Goal: Task Accomplishment & Management: Manage account settings

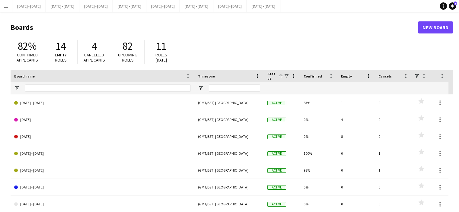
click at [7, 6] on app-icon "Menu" at bounding box center [6, 6] width 5 height 5
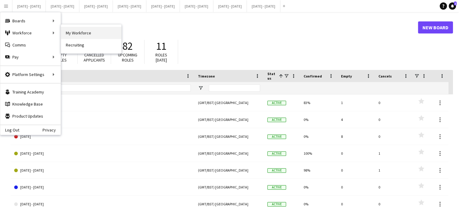
click at [86, 31] on link "My Workforce" at bounding box center [91, 33] width 60 height 12
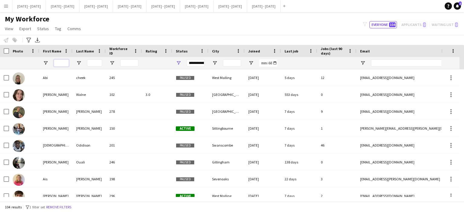
click at [66, 62] on input "First Name Filter Input" at bounding box center [61, 62] width 15 height 7
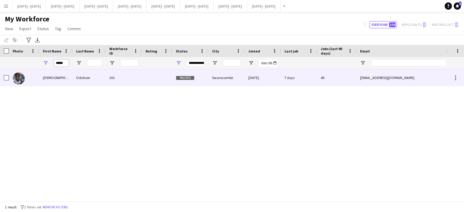
type input "*****"
click at [66, 84] on div "[DEMOGRAPHIC_DATA]" at bounding box center [55, 77] width 33 height 17
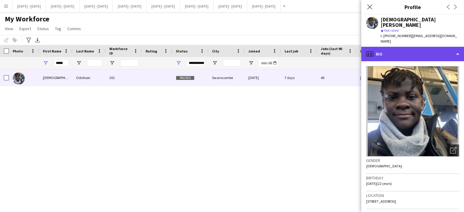
click at [421, 47] on div "profile Bio" at bounding box center [412, 54] width 103 height 14
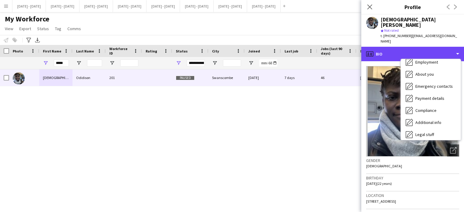
scroll to position [57, 0]
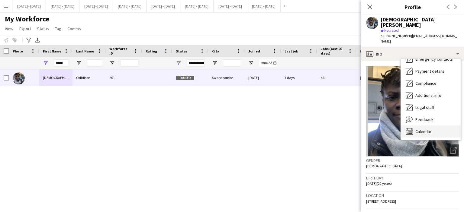
click at [425, 129] on span "Calendar" at bounding box center [423, 131] width 16 height 5
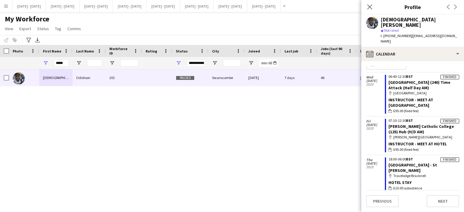
scroll to position [0, 0]
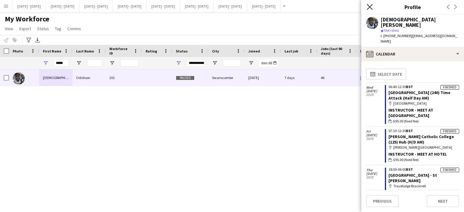
click at [369, 5] on icon "Close pop-in" at bounding box center [369, 7] width 6 height 6
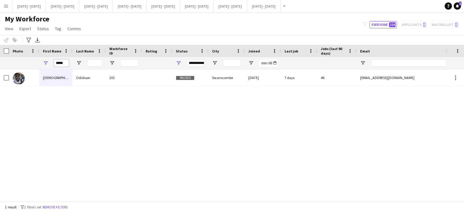
drag, startPoint x: 66, startPoint y: 62, endPoint x: 16, endPoint y: 62, distance: 50.7
click at [17, 62] on div "*****" at bounding box center [327, 63] width 654 height 12
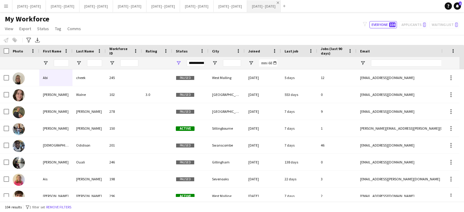
click at [279, 2] on app-icon "Close" at bounding box center [277, 3] width 2 height 2
click at [44, 2] on app-icon "Close" at bounding box center [43, 3] width 2 height 2
click at [68, 7] on button "[DATE] - [DATE] Close" at bounding box center [63, 6] width 34 height 12
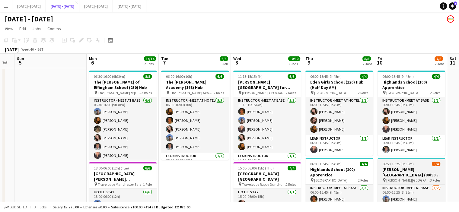
scroll to position [61, 0]
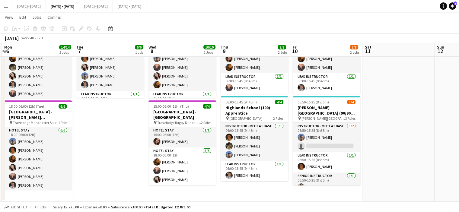
drag, startPoint x: 351, startPoint y: 193, endPoint x: 265, endPoint y: 195, distance: 86.0
click at [265, 195] on app-calendar-viewport "Fri 3 Sat 4 Sun 5 Mon 6 14/14 2 Jobs Tue 7 6/6 1 Job Wed 8 10/10 2 Jobs Thu 9 8…" at bounding box center [229, 82] width 459 height 240
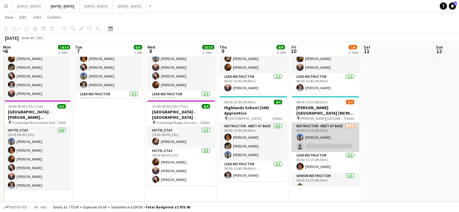
click at [325, 142] on app-card-role "Instructor - Meet at Base [DATE] 06:50-15:25 (8h35m) [PERSON_NAME] single-neutr…" at bounding box center [326, 137] width 68 height 29
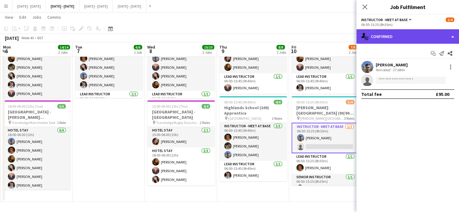
click at [410, 33] on div "single-neutral-actions-check-2 Confirmed" at bounding box center [407, 36] width 103 height 14
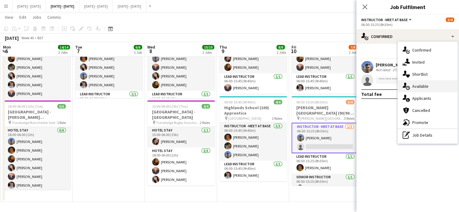
click at [416, 85] on span "Available" at bounding box center [420, 86] width 16 height 5
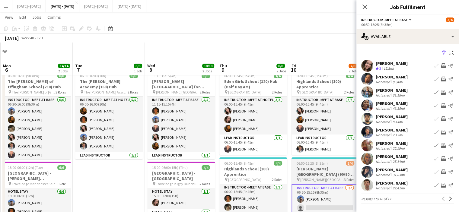
scroll to position [60, 0]
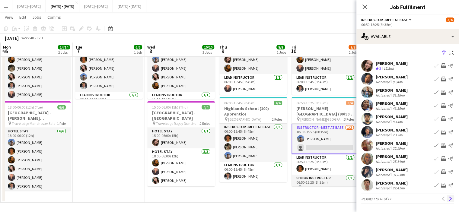
click at [452, 198] on app-icon "Next" at bounding box center [451, 199] width 4 height 4
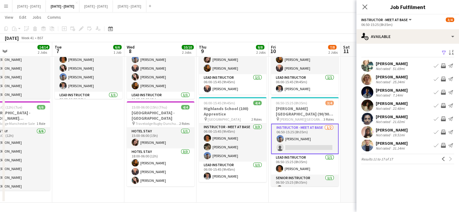
scroll to position [0, 246]
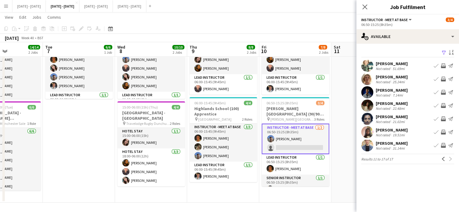
drag, startPoint x: 276, startPoint y: 189, endPoint x: 246, endPoint y: 193, distance: 30.1
click at [246, 193] on app-calendar-viewport "Fri 3 Sat 4 Sun 5 Mon 6 14/14 2 Jobs Tue 7 6/6 1 Job Wed 8 10/10 2 Jobs Thu 9 8…" at bounding box center [229, 83] width 459 height 240
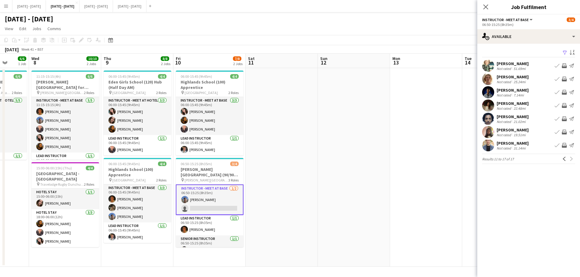
scroll to position [0, 135]
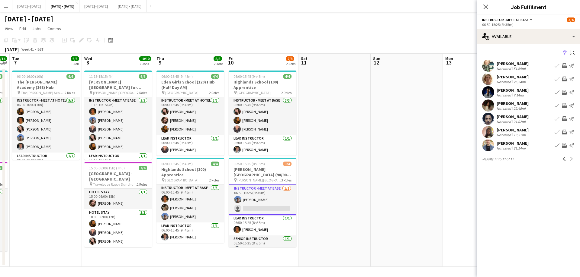
drag, startPoint x: 269, startPoint y: 152, endPoint x: 380, endPoint y: 152, distance: 111.1
click at [380, 152] on app-calendar-viewport "Sun 5 Mon 6 14/14 2 Jobs Tue 7 6/6 1 Job Wed 8 10/10 2 Jobs Thu 9 8/8 2 Jobs Fr…" at bounding box center [290, 160] width 580 height 213
drag, startPoint x: 562, startPoint y: 160, endPoint x: 554, endPoint y: 157, distance: 8.9
click at [463, 160] on app-icon "Previous" at bounding box center [564, 159] width 4 height 4
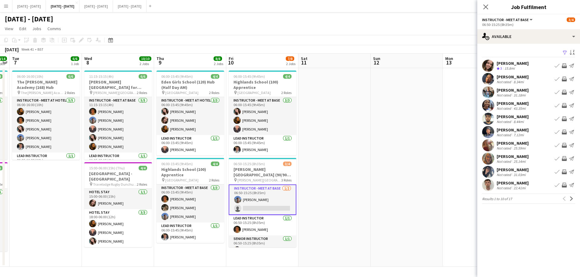
click at [463, 63] on app-icon "Book crew" at bounding box center [556, 65] width 5 height 5
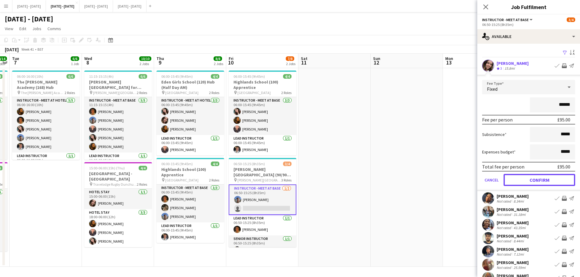
drag, startPoint x: 540, startPoint y: 182, endPoint x: 483, endPoint y: 86, distance: 111.4
click at [463, 182] on button "Confirm" at bounding box center [539, 180] width 72 height 12
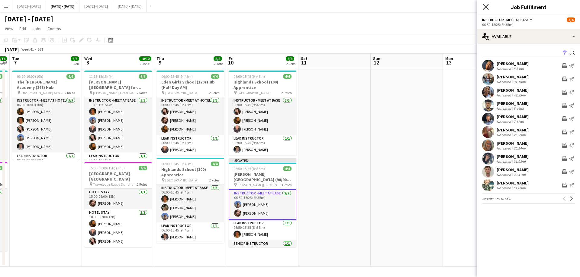
click at [463, 5] on icon at bounding box center [485, 7] width 6 height 6
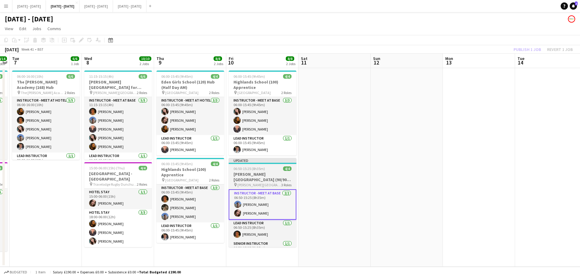
click at [263, 170] on span "06:50-15:25 (8h35m)" at bounding box center [248, 169] width 31 height 5
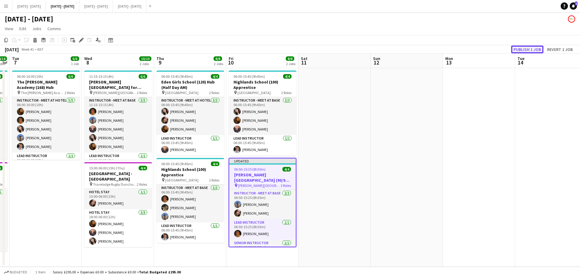
click at [463, 48] on button "Publish 1 job" at bounding box center [527, 50] width 32 height 8
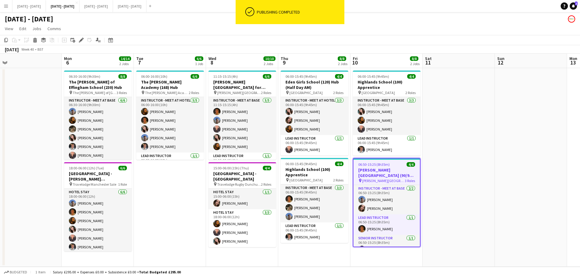
drag, startPoint x: 332, startPoint y: 177, endPoint x: 406, endPoint y: 167, distance: 74.3
click at [456, 161] on app-calendar-viewport "Fri 3 Sat 4 Sun 5 Mon 6 14/14 2 Jobs Tue 7 6/6 1 Job Wed 8 10/10 2 Jobs Thu 9 8…" at bounding box center [290, 160] width 580 height 213
click at [113, 8] on button "[DATE] - [DATE] Close" at bounding box center [96, 6] width 34 height 12
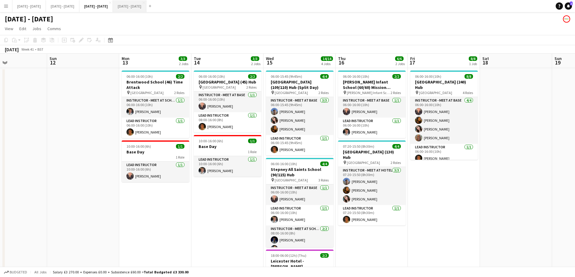
click at [146, 10] on button "[DATE] - [DATE] Close" at bounding box center [130, 6] width 34 height 12
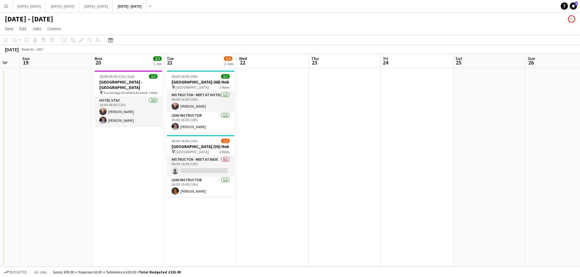
scroll to position [0, 183]
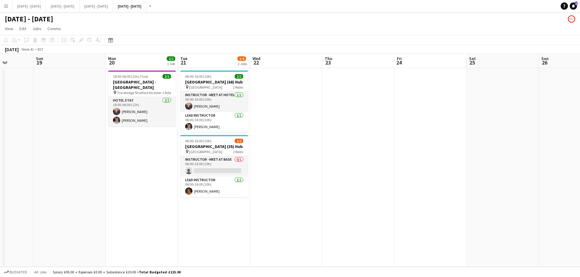
drag, startPoint x: 273, startPoint y: 174, endPoint x: 303, endPoint y: 169, distance: 30.3
click at [303, 169] on app-calendar-viewport "Thu 16 Fri 17 Sat 18 Sun 19 Mon 20 2/2 1 Job Tue 21 3/4 2 Jobs Wed 22 Thu 23 Fr…" at bounding box center [290, 160] width 580 height 213
click at [219, 177] on app-card-role "Instructor - Meet at Base 0/1 06:00-16:00 (10h) single-neutral-actions" at bounding box center [214, 166] width 68 height 21
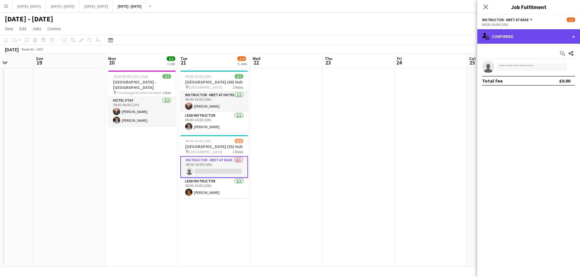
click at [463, 33] on div "single-neutral-actions-check-2 Confirmed" at bounding box center [528, 36] width 103 height 14
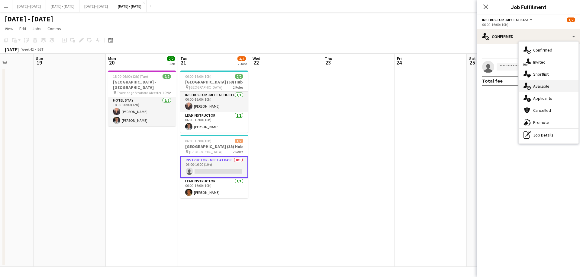
click at [463, 86] on div "single-neutral-actions-upload Available" at bounding box center [548, 86] width 60 height 12
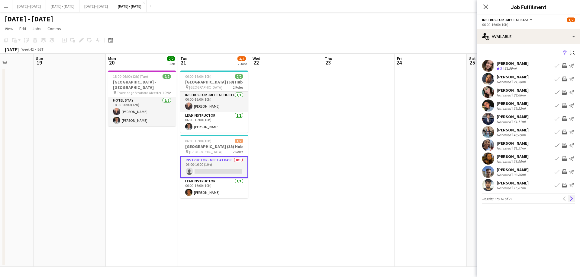
click at [463, 201] on app-icon "Next" at bounding box center [571, 199] width 4 height 4
click at [463, 200] on app-icon "Previous" at bounding box center [564, 199] width 4 height 4
click at [463, 172] on app-icon "Book crew" at bounding box center [556, 172] width 5 height 5
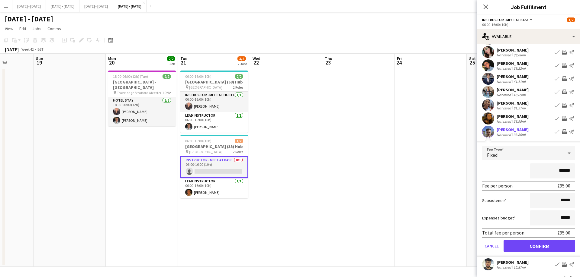
scroll to position [53, 0]
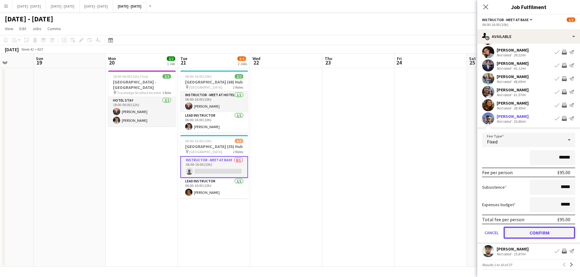
click at [463, 212] on button "Confirm" at bounding box center [539, 233] width 72 height 12
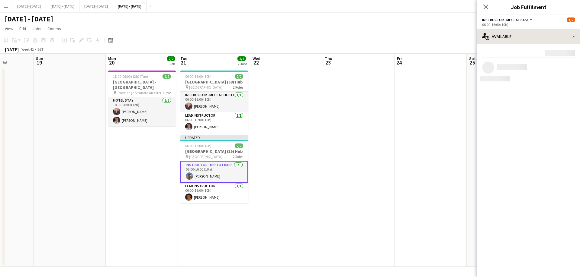
scroll to position [0, 0]
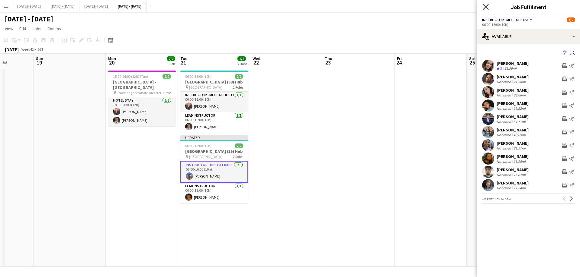
click at [463, 7] on icon at bounding box center [485, 7] width 6 height 6
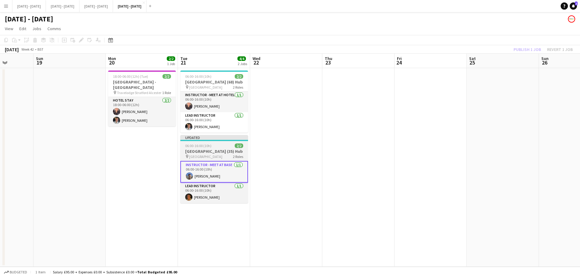
click at [202, 148] on span "06:00-16:00 (10h)" at bounding box center [198, 146] width 26 height 5
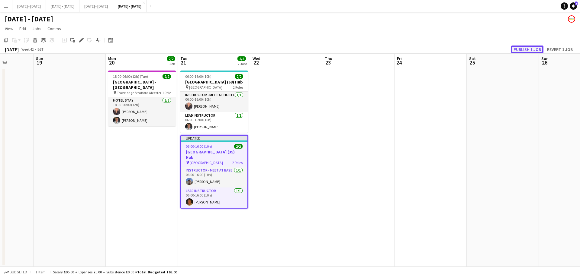
click at [463, 51] on button "Publish 1 job" at bounding box center [527, 50] width 32 height 8
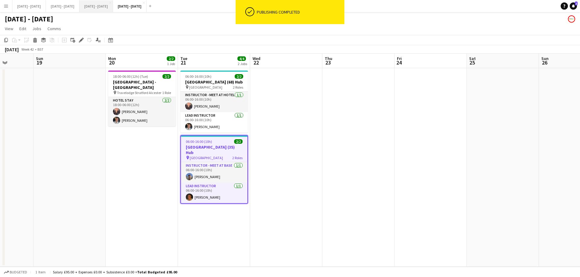
click at [113, 5] on button "[DATE] - [DATE] Close" at bounding box center [96, 6] width 34 height 12
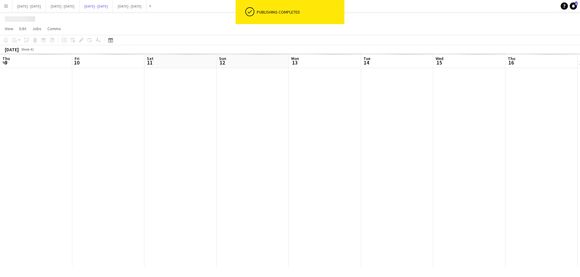
scroll to position [0, 169]
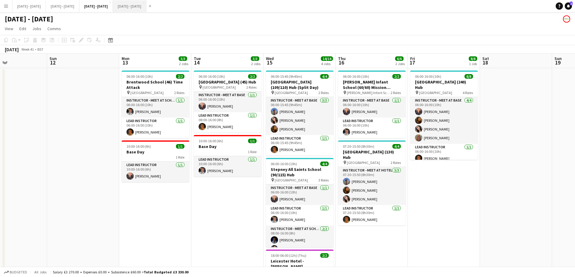
click at [146, 8] on button "[DATE] - [DATE] Close" at bounding box center [130, 6] width 34 height 12
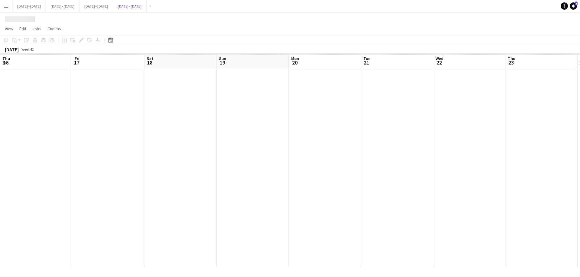
scroll to position [0, 183]
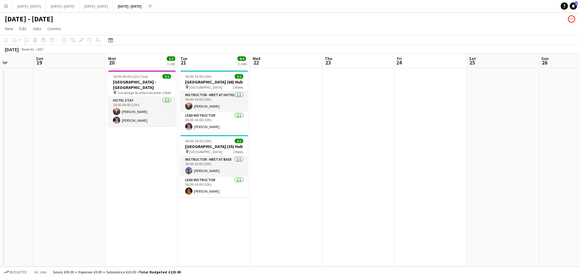
click at [151, 7] on app-icon "Add" at bounding box center [150, 6] width 2 height 2
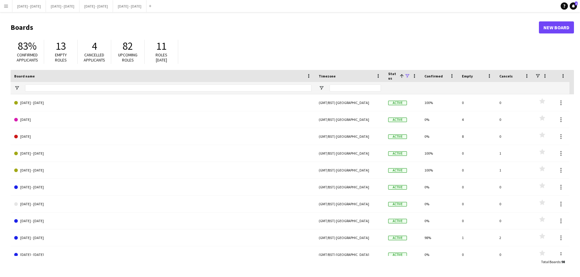
click at [405, 75] on span at bounding box center [406, 75] width 5 height 5
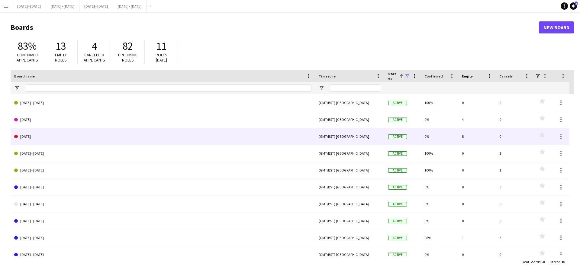
click at [239, 136] on link "[DATE]" at bounding box center [162, 136] width 297 height 17
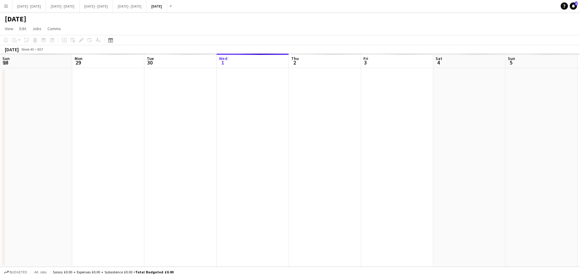
scroll to position [0, 144]
click at [165, 2] on app-icon "Close" at bounding box center [164, 3] width 2 height 2
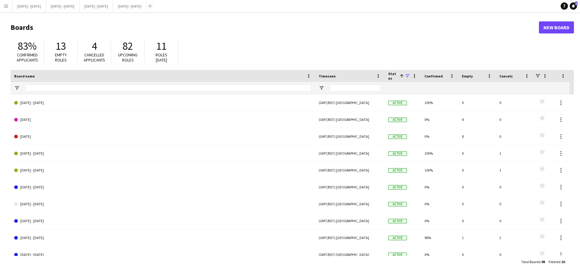
click at [152, 8] on button "Add" at bounding box center [150, 6] width 5 height 5
click at [73, 9] on button "[DATE] - [DATE] Close" at bounding box center [63, 6] width 34 height 12
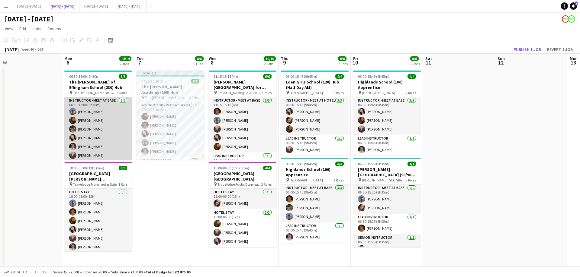
scroll to position [43, 0]
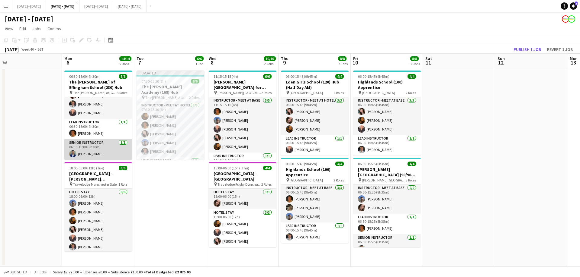
click at [94, 150] on app-card-role "Senior Instructor [DATE] 06:30-16:00 (9h30m) [PERSON_NAME]" at bounding box center [98, 149] width 68 height 21
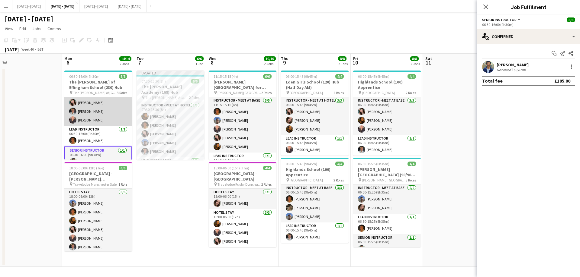
scroll to position [44, 0]
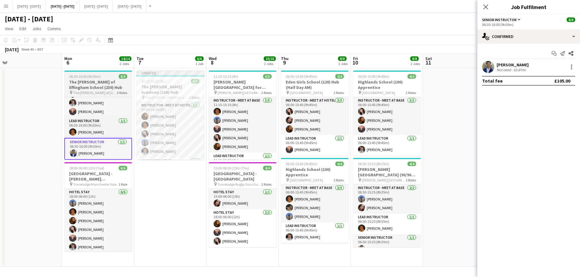
click at [110, 86] on h3 "The [PERSON_NAME] of Effingham School (230) Hub" at bounding box center [98, 84] width 68 height 11
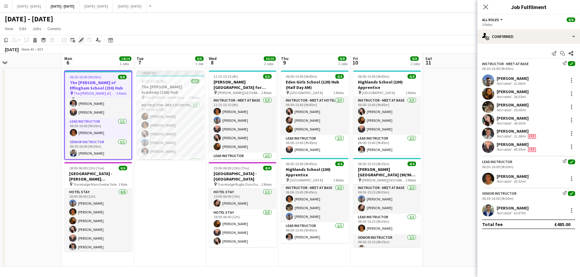
click at [80, 40] on icon "Edit" at bounding box center [81, 40] width 5 height 5
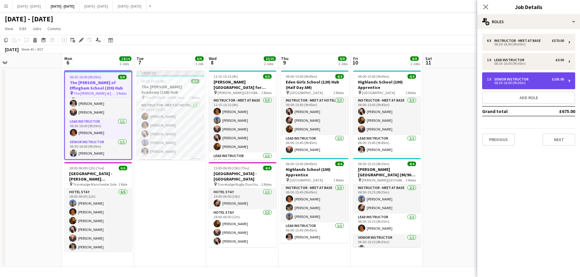
click at [463, 83] on div "06:30-16:00 (9h30m)" at bounding box center [525, 82] width 77 height 3
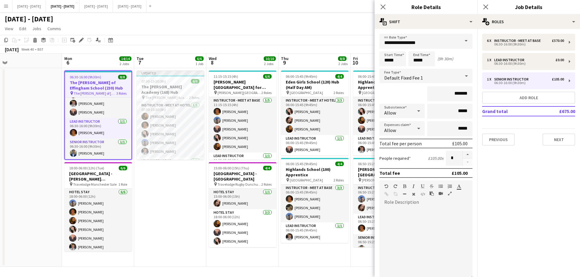
click at [459, 41] on span at bounding box center [465, 41] width 13 height 14
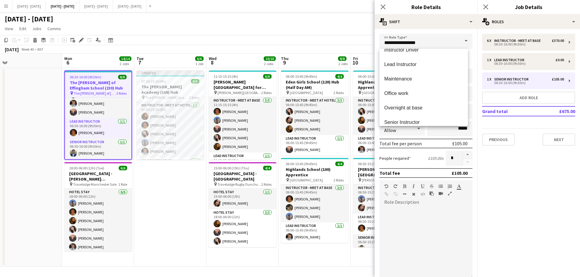
scroll to position [272, 0]
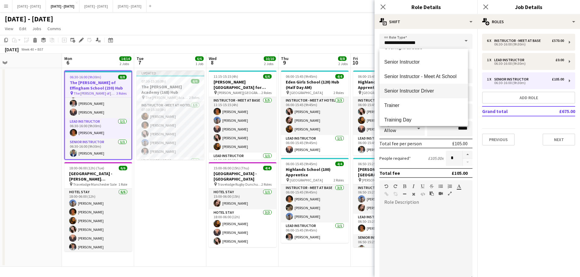
click at [429, 93] on span "Senior Instructor Driver" at bounding box center [423, 91] width 79 height 6
type input "**********"
type input "*******"
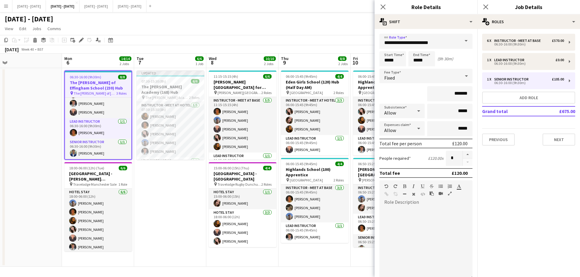
click at [454, 76] on div "Fixed" at bounding box center [419, 76] width 81 height 14
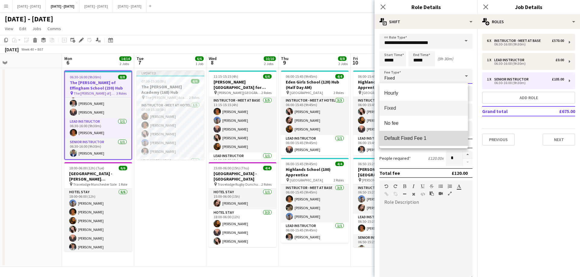
click at [429, 136] on span "Default Fixed Fee 1" at bounding box center [423, 139] width 79 height 6
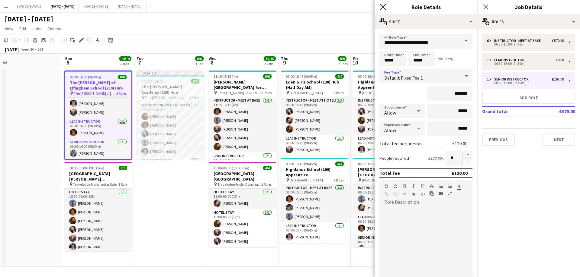
click at [382, 7] on icon "Close pop-in" at bounding box center [383, 7] width 6 height 6
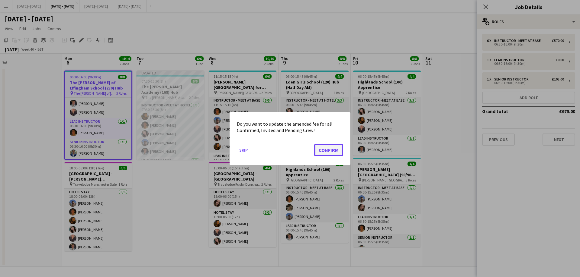
click at [331, 148] on button "Confirm" at bounding box center [328, 150] width 29 height 12
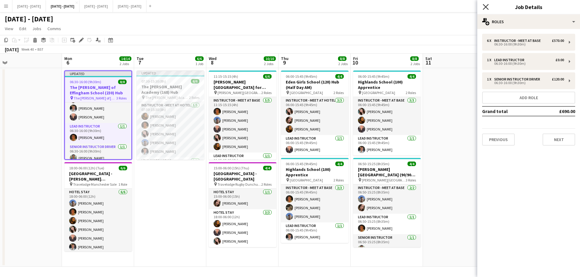
click at [463, 7] on icon "Close pop-in" at bounding box center [485, 7] width 6 height 6
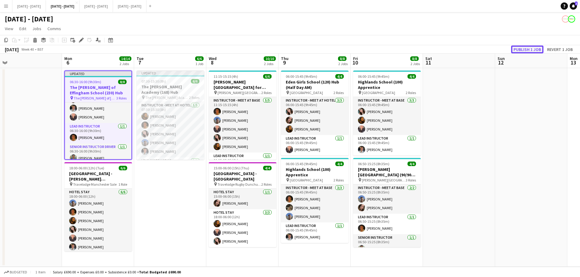
click at [463, 52] on button "Publish 1 job" at bounding box center [527, 50] width 32 height 8
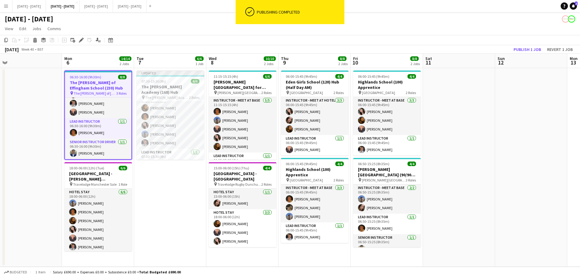
scroll to position [13, 0]
click at [166, 126] on app-card-role "Instructor - Meet at Hotel [DATE] 07:30-15:30 (8h) [PERSON_NAME] [PERSON_NAME] …" at bounding box center [170, 117] width 68 height 56
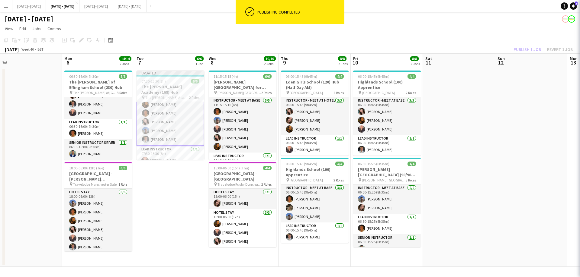
scroll to position [13, 0]
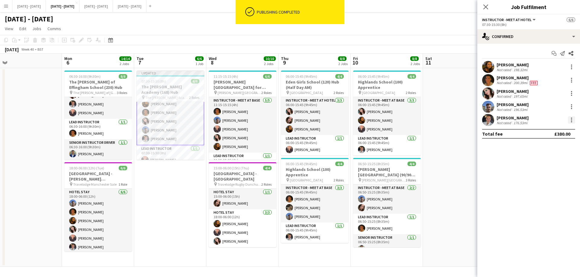
click at [463, 123] on div at bounding box center [570, 120] width 7 height 7
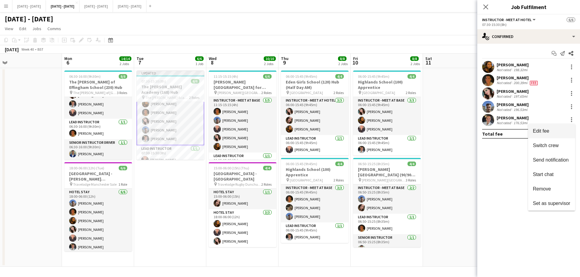
click at [463, 130] on span "Edit fee" at bounding box center [550, 131] width 37 height 5
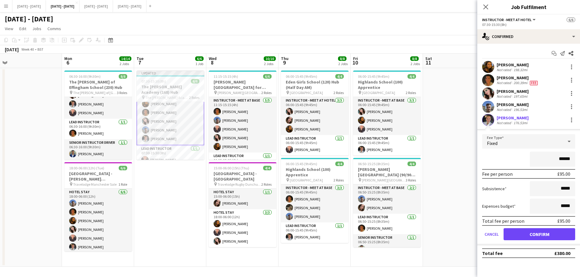
click at [463, 138] on div "Fixed" at bounding box center [522, 141] width 81 height 14
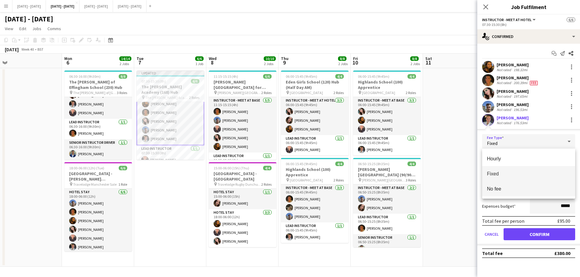
click at [463, 188] on span "No fee" at bounding box center [528, 189] width 83 height 6
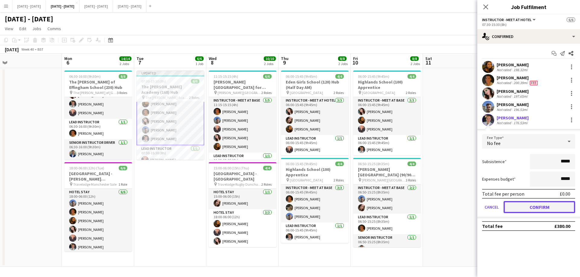
click at [463, 208] on button "Confirm" at bounding box center [539, 207] width 72 height 12
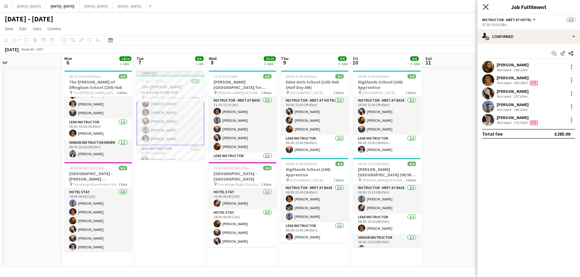
click at [463, 6] on icon at bounding box center [485, 7] width 6 height 6
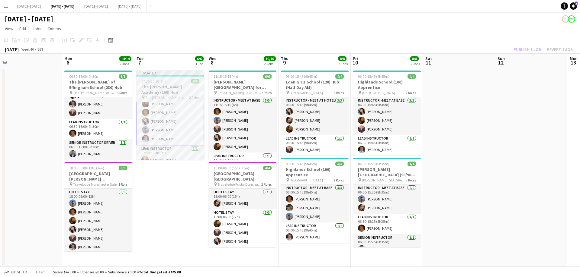
click at [175, 88] on h3 "The [PERSON_NAME] Academy (168) Hub" at bounding box center [170, 89] width 68 height 11
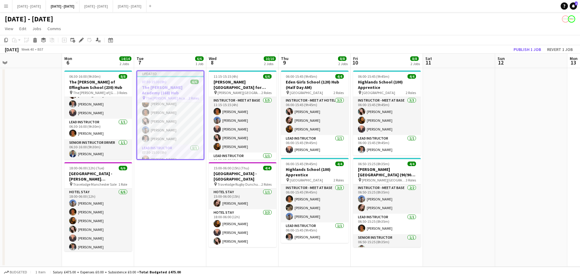
scroll to position [13, 0]
click at [463, 48] on button "Publish 1 job" at bounding box center [527, 50] width 32 height 8
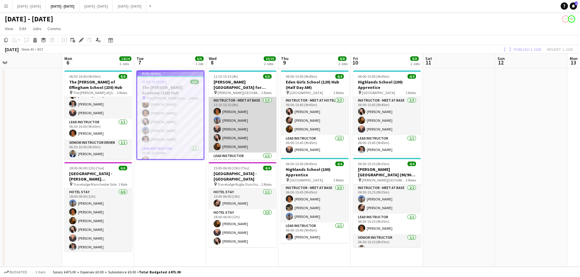
scroll to position [9, 0]
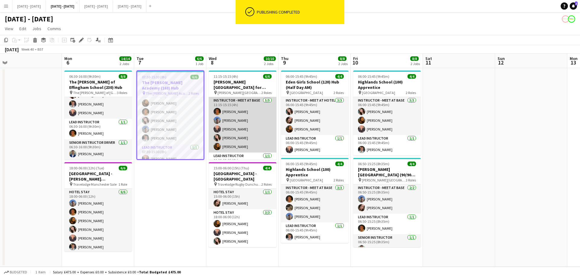
click at [236, 130] on app-card-role "Instructor - Meet at Base [DATE] 11:15-15:15 (4h) [PERSON_NAME] [PERSON_NAME] […" at bounding box center [243, 125] width 68 height 56
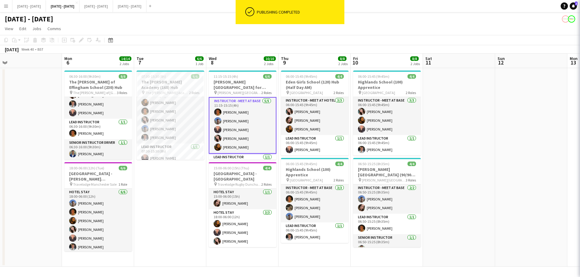
scroll to position [8, 0]
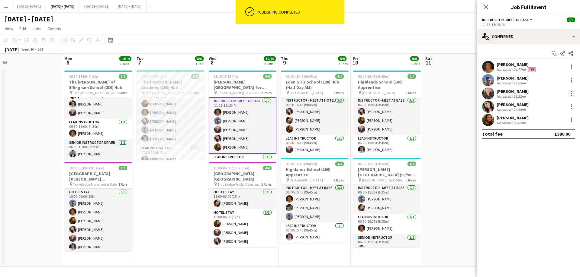
click at [463, 93] on div at bounding box center [570, 93] width 7 height 7
click at [463, 107] on span "Edit fee" at bounding box center [550, 104] width 37 height 5
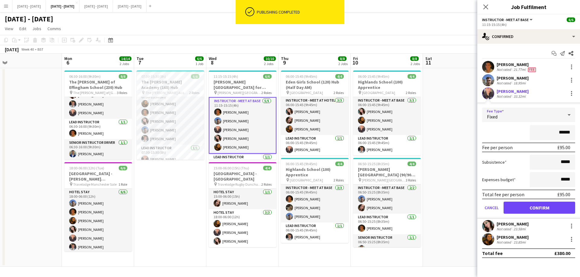
click at [463, 117] on div "Fixed" at bounding box center [522, 115] width 81 height 14
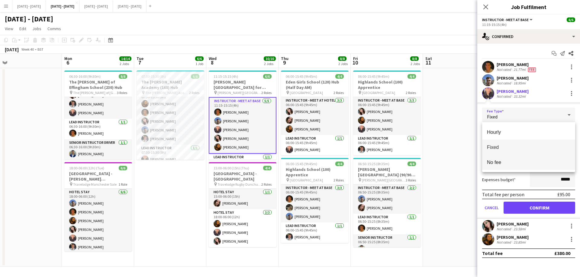
click at [463, 164] on span "No fee" at bounding box center [528, 163] width 83 height 6
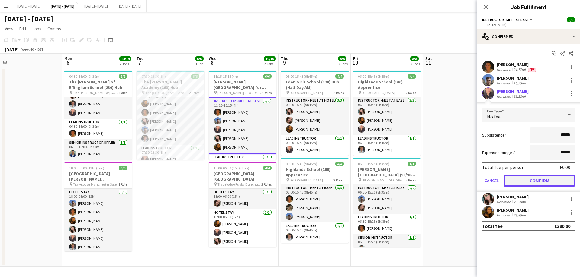
click at [463, 185] on button "Confirm" at bounding box center [539, 181] width 72 height 12
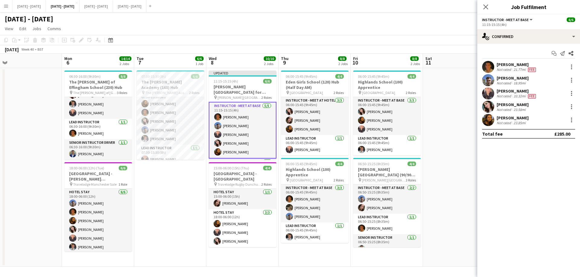
click at [463, 6] on app-icon "Close pop-in" at bounding box center [485, 6] width 7 height 7
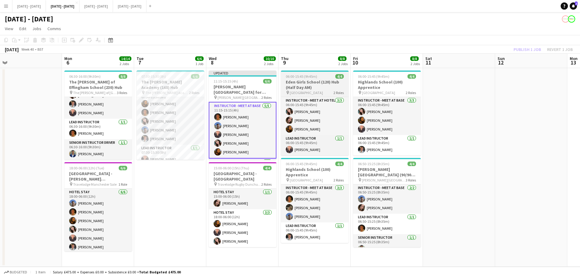
click at [238, 91] on h3 "[PERSON_NAME][GEOGRAPHIC_DATA] for Boys (170) Hub (Half Day PM)" at bounding box center [243, 89] width 68 height 11
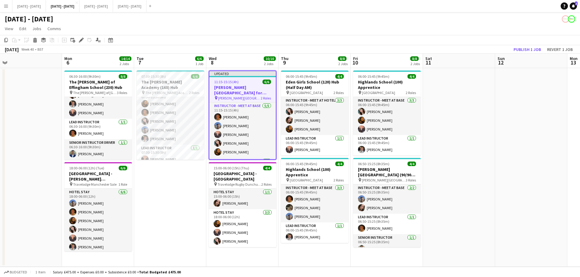
scroll to position [0, 154]
click at [463, 48] on button "Publish 1 job" at bounding box center [527, 50] width 32 height 8
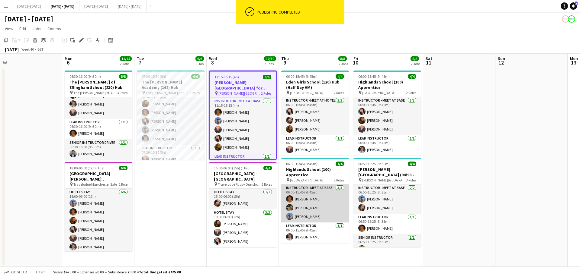
click at [314, 202] on app-card-role "Instructor - Meet at Base [DATE] 06:00-15:45 (9h45m) [PERSON_NAME] [PERSON_NAME…" at bounding box center [315, 204] width 68 height 38
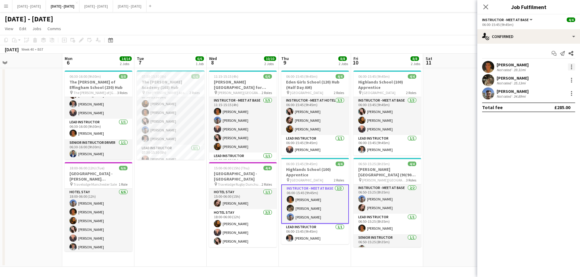
click at [463, 66] on div at bounding box center [570, 66] width 7 height 7
click at [463, 75] on span "Edit fee" at bounding box center [550, 77] width 37 height 5
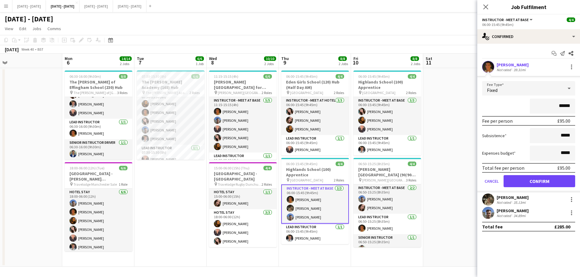
click at [463, 88] on div "Fixed" at bounding box center [522, 88] width 81 height 14
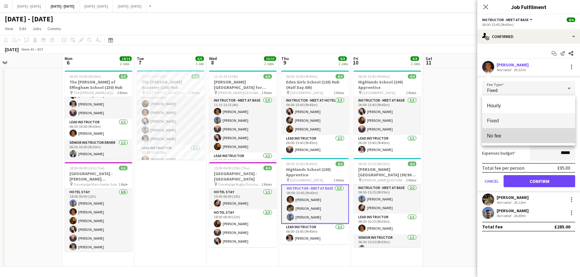
click at [463, 133] on mat-option "No fee" at bounding box center [528, 135] width 93 height 15
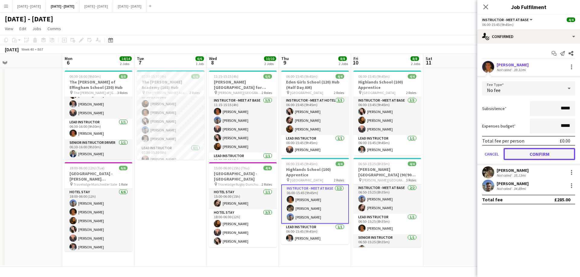
click at [463, 155] on button "Confirm" at bounding box center [539, 154] width 72 height 12
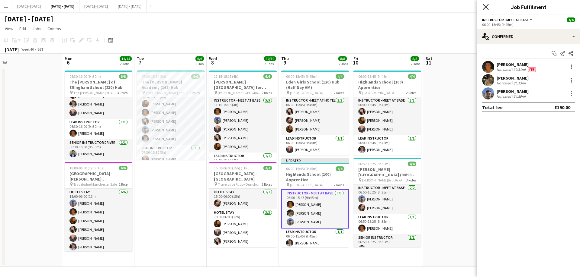
click at [463, 5] on icon at bounding box center [485, 7] width 6 height 6
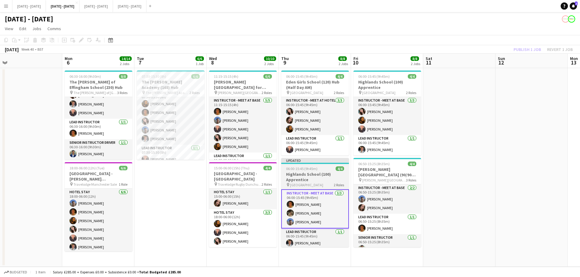
click at [319, 176] on h3 "Highlands School (100) Apprentice" at bounding box center [315, 177] width 68 height 11
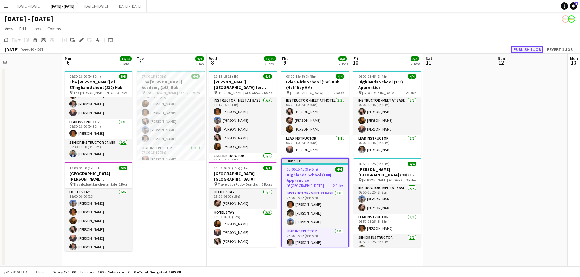
click at [463, 50] on button "Publish 1 job" at bounding box center [527, 50] width 32 height 8
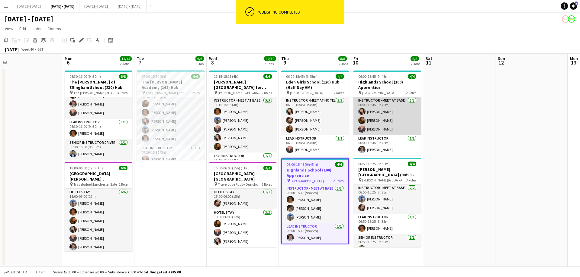
click at [393, 128] on app-card-role "Instructor - Meet at Base [DATE] 06:00-15:45 (9h45m) [PERSON_NAME] [PERSON_NAME…" at bounding box center [387, 116] width 68 height 38
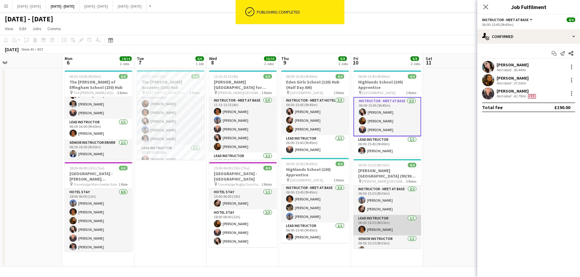
scroll to position [8, 0]
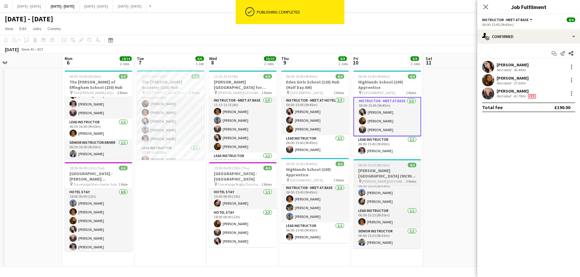
click at [393, 176] on h3 "[PERSON_NAME][GEOGRAPHIC_DATA] (90/90) Time Attack (Split Day)" at bounding box center [387, 173] width 68 height 11
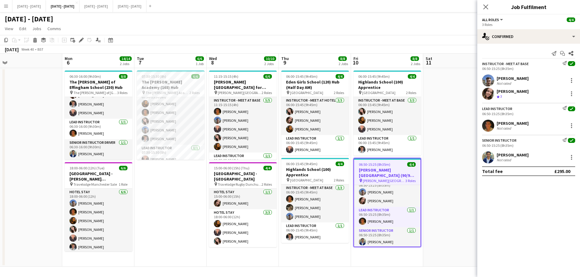
scroll to position [0, 154]
click at [386, 212] on app-card-role "Senior Instructor [DATE] 06:50-15:25 (8h35m) [PERSON_NAME]" at bounding box center [387, 238] width 66 height 21
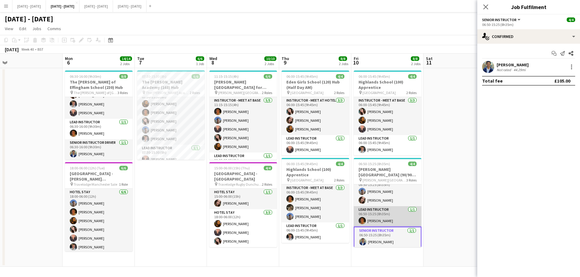
click at [394, 212] on app-card-role "Lead Instructor [DATE] 06:50-15:25 (8h35m) [PERSON_NAME]" at bounding box center [387, 216] width 68 height 21
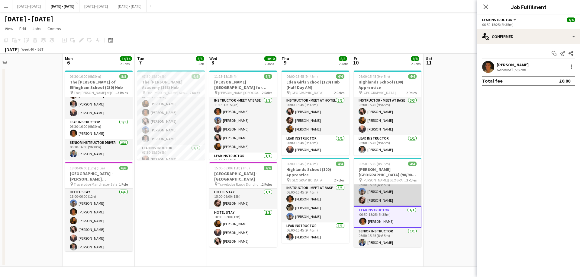
scroll to position [0, 0]
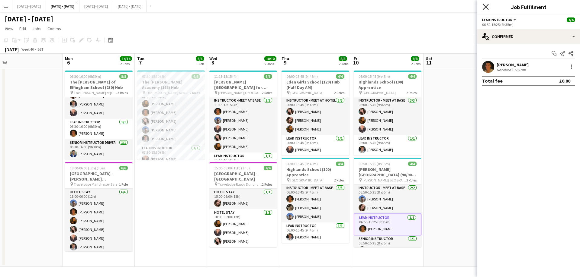
click at [463, 6] on icon "Close pop-in" at bounding box center [485, 7] width 6 height 6
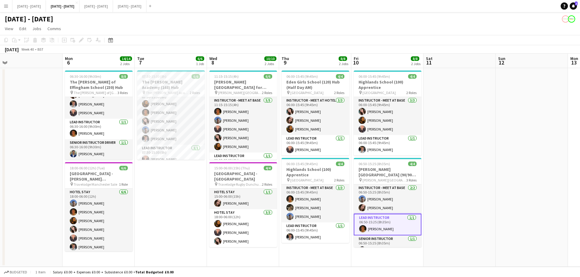
click at [452, 212] on app-date-cell at bounding box center [459, 167] width 72 height 199
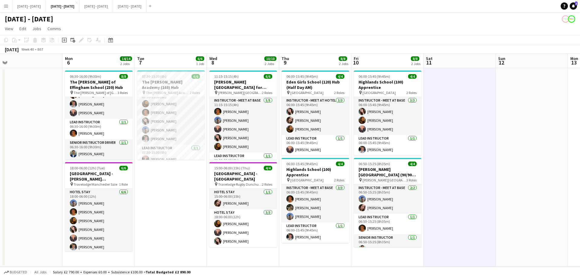
click at [330, 212] on app-date-cell "06:00-15:45 (9h45m) 4/4 [GEOGRAPHIC_DATA] (120) Hub (Half Day AM) pin Eden Girl…" at bounding box center [315, 167] width 72 height 199
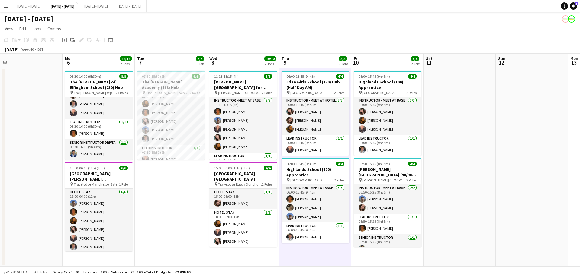
click at [372, 212] on app-date-cell "06:00-15:45 (9h45m) 4/4 Highlands School (100) Apprentice pin Highlands School …" at bounding box center [387, 167] width 72 height 199
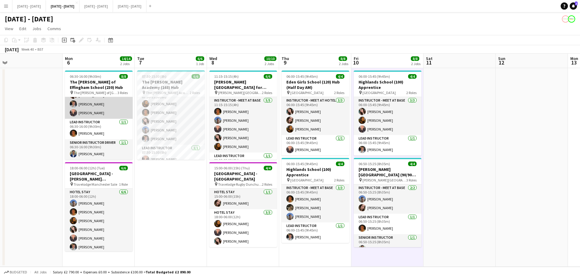
click at [106, 104] on app-card-role "Instructor - Meet at Base [DATE] 06:30-16:00 (9h30m) [PERSON_NAME] [PERSON_NAME…" at bounding box center [99, 87] width 68 height 64
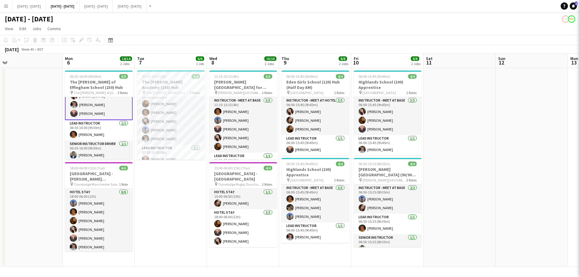
scroll to position [43, 0]
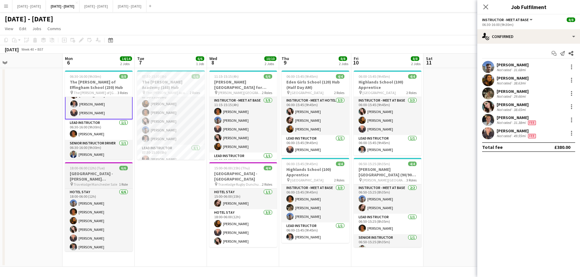
click at [101, 174] on h3 "[GEOGRAPHIC_DATA] - [PERSON_NAME][GEOGRAPHIC_DATA]" at bounding box center [99, 176] width 68 height 11
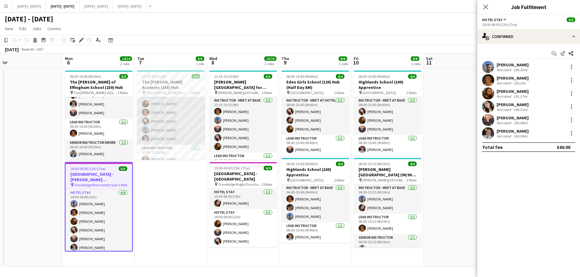
scroll to position [0, 0]
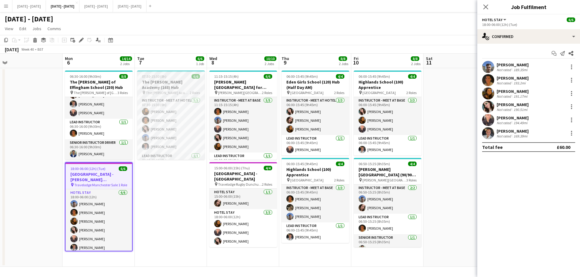
click at [175, 82] on h3 "The [PERSON_NAME] Academy (168) Hub" at bounding box center [171, 84] width 68 height 11
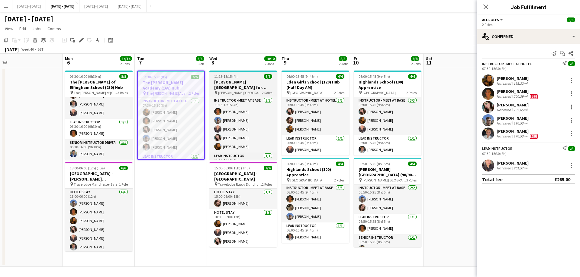
click at [229, 83] on h3 "[PERSON_NAME][GEOGRAPHIC_DATA] for Boys (170) Hub (Half Day PM)" at bounding box center [243, 84] width 68 height 11
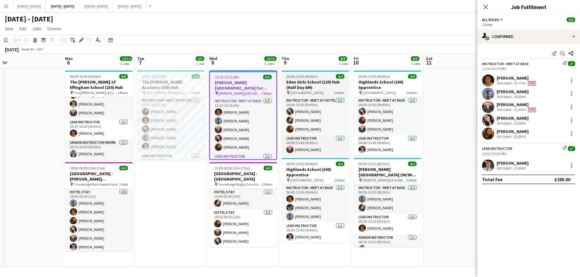
click at [308, 89] on h3 "Eden Girls School (120) Hub (Half Day AM)" at bounding box center [315, 84] width 68 height 11
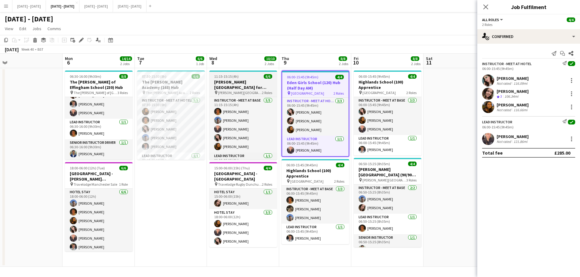
click at [216, 84] on h3 "[PERSON_NAME][GEOGRAPHIC_DATA] for Boys (170) Hub (Half Day PM)" at bounding box center [243, 84] width 68 height 11
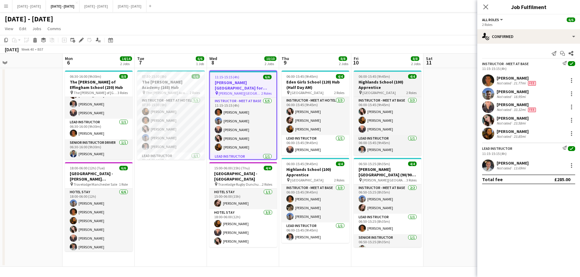
click at [391, 89] on h3 "Highlands School (100) Apprentice" at bounding box center [387, 84] width 68 height 11
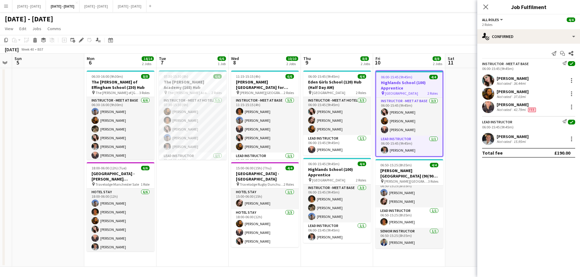
drag, startPoint x: 152, startPoint y: 187, endPoint x: 168, endPoint y: 184, distance: 16.3
click at [168, 184] on app-calendar-viewport "Fri 3 Sat 4 Sun 5 Mon 6 14/14 2 Jobs Tue 7 6/6 1 Job Wed 8 10/10 2 Jobs Thu 9 8…" at bounding box center [290, 160] width 580 height 213
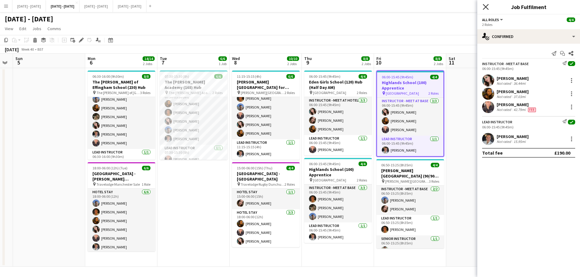
click at [463, 8] on icon "Close pop-in" at bounding box center [485, 7] width 6 height 6
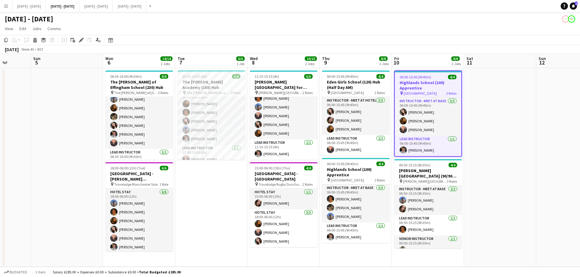
scroll to position [0, 193]
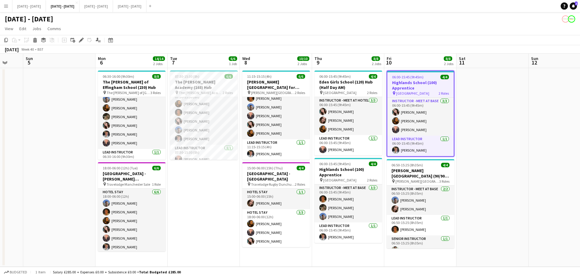
drag, startPoint x: 483, startPoint y: 110, endPoint x: 468, endPoint y: 169, distance: 61.0
click at [463, 169] on app-calendar-viewport "Thu 2 Fri 3 Sat 4 Sun 5 Mon 6 14/14 2 Jobs Tue 7 6/6 1 Job Wed 8 10/10 2 Jobs T…" at bounding box center [290, 160] width 580 height 213
click at [79, 5] on button "[DATE] - [DATE] Close" at bounding box center [63, 6] width 34 height 12
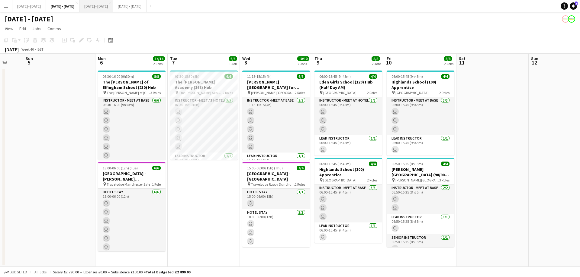
click at [111, 6] on button "[DATE] - [DATE] Close" at bounding box center [96, 6] width 34 height 12
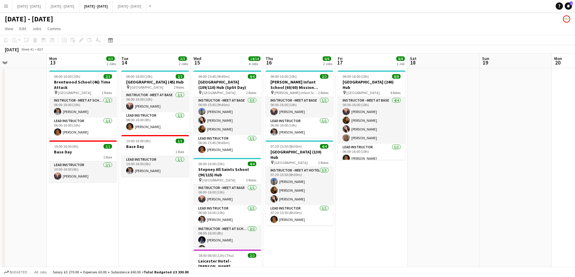
scroll to position [0, 243]
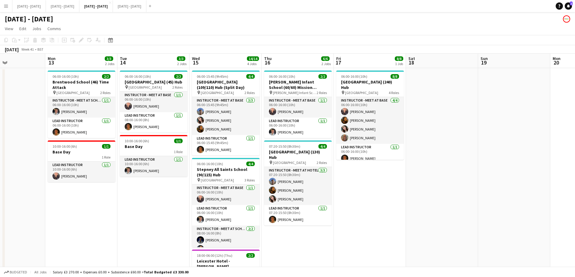
drag, startPoint x: 217, startPoint y: 206, endPoint x: 143, endPoint y: 222, distance: 75.8
click at [143, 212] on app-calendar-viewport "Thu 9 Fri 10 Sat 11 Sun 12 Mon 13 3/3 2 Jobs Tue 14 3/3 2 Jobs Wed 15 14/14 4 J…" at bounding box center [287, 224] width 575 height 341
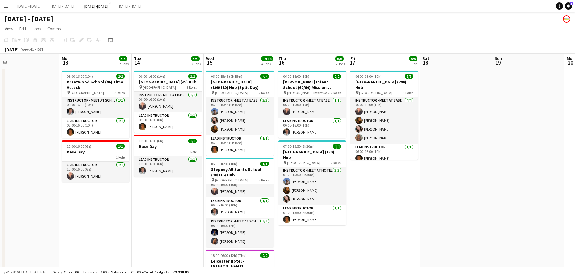
scroll to position [0, 228]
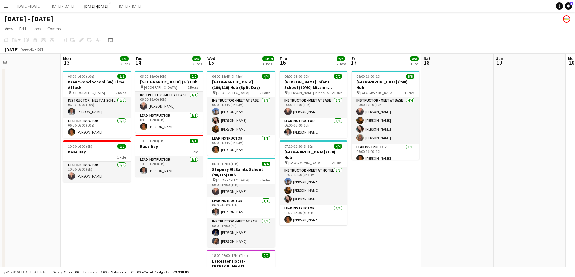
drag, startPoint x: 163, startPoint y: 228, endPoint x: 179, endPoint y: 222, distance: 16.5
click at [178, 212] on app-calendar-viewport "Thu 9 Fri 10 Sat 11 Sun 12 Mon 13 3/3 2 Jobs Tue 14 3/3 2 Jobs Wed 15 14/14 4 J…" at bounding box center [287, 224] width 575 height 341
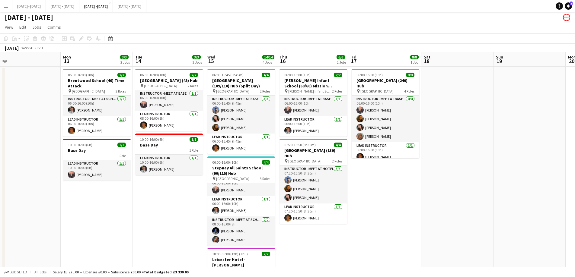
scroll to position [0, 0]
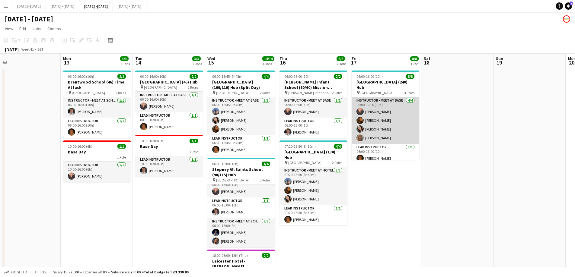
click at [375, 104] on app-card-role "Instructor - Meet at Base [DATE] 06:00-16:00 (10h) [PERSON_NAME] [PERSON_NAME] …" at bounding box center [386, 120] width 68 height 47
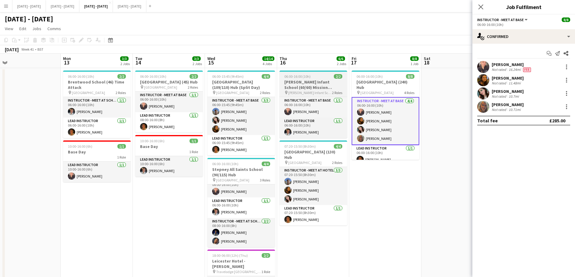
click at [314, 81] on h3 "[PERSON_NAME] Infant School (60/60) Mission Possible" at bounding box center [313, 84] width 68 height 11
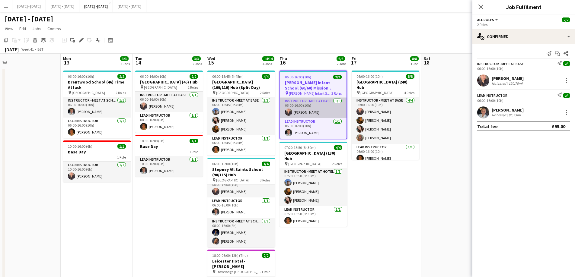
click at [313, 113] on app-card-role "Instructor - Meet at Base [DATE] 06:00-16:00 (10h) [PERSON_NAME]" at bounding box center [313, 108] width 66 height 21
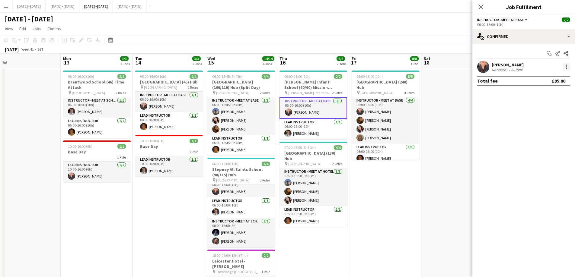
click at [463, 69] on div at bounding box center [566, 68] width 1 height 1
click at [463, 79] on span "Edit fee" at bounding box center [546, 77] width 37 height 5
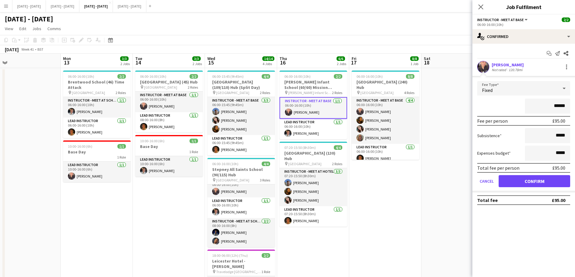
click at [463, 91] on div "Fixed" at bounding box center [517, 88] width 81 height 14
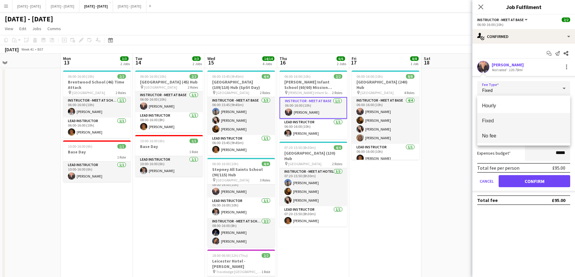
click at [463, 131] on mat-option "No fee" at bounding box center [523, 135] width 93 height 15
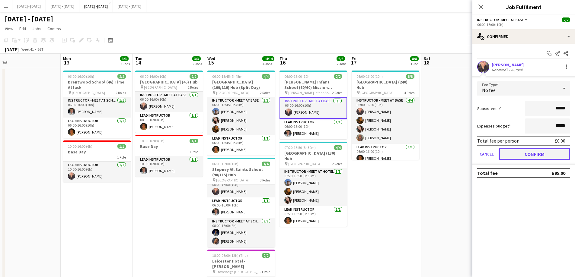
click at [463, 150] on button "Confirm" at bounding box center [535, 154] width 72 height 12
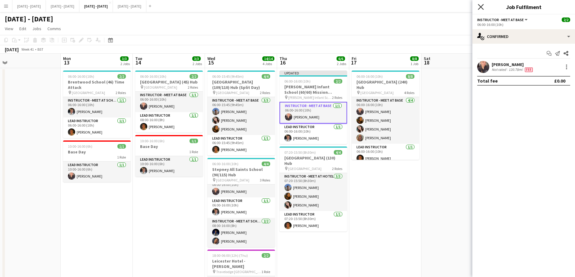
click at [463, 8] on icon "Close pop-in" at bounding box center [481, 7] width 6 height 6
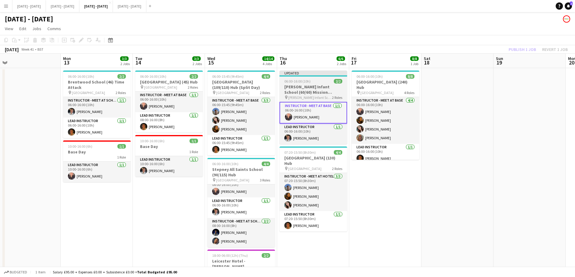
click at [330, 91] on h3 "[PERSON_NAME] Infant School (60/60) Mission Possible" at bounding box center [313, 89] width 68 height 11
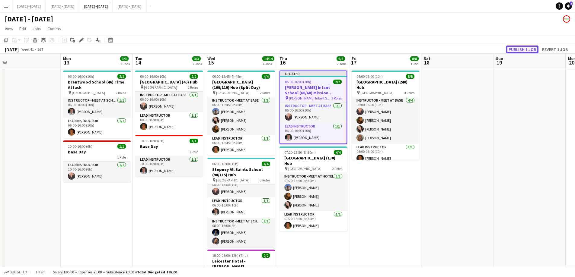
click at [463, 50] on button "Publish 1 job" at bounding box center [522, 50] width 32 height 8
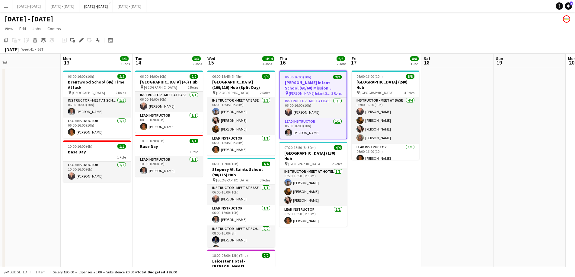
click at [81, 12] on div "[DATE] - [DATE]" at bounding box center [287, 17] width 575 height 11
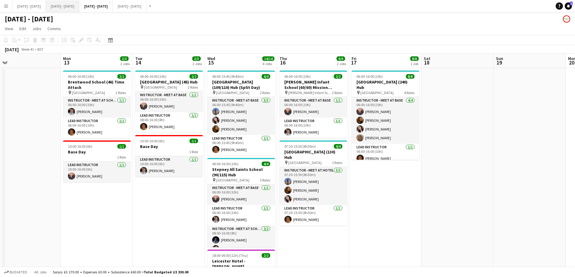
click at [79, 8] on button "[DATE] - [DATE] Close" at bounding box center [63, 6] width 34 height 12
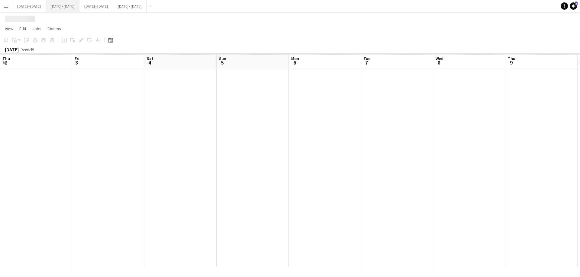
scroll to position [0, 193]
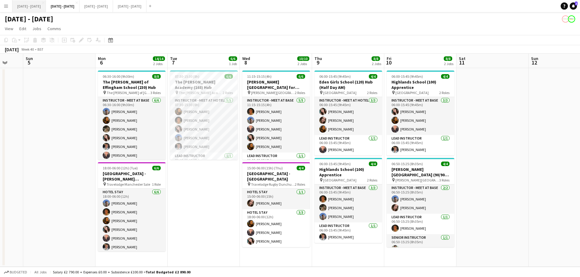
click at [46, 11] on button "[DATE] - [DATE] Close" at bounding box center [29, 6] width 34 height 12
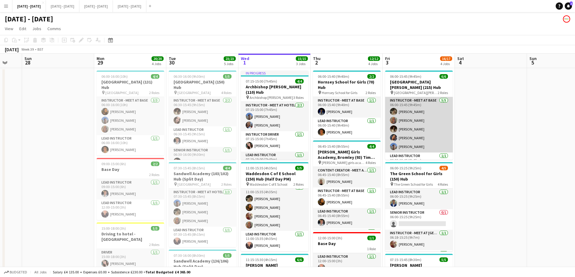
click at [412, 119] on app-card-role "Instructor - Meet at Base [DATE] 06:00-15:45 (9h45m) [PERSON_NAME] [PERSON_NAME…" at bounding box center [419, 125] width 68 height 56
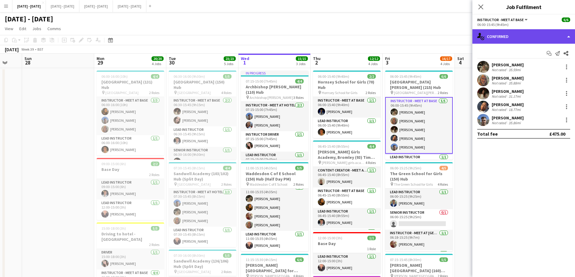
click at [463, 39] on div "single-neutral-actions-check-2 Confirmed" at bounding box center [523, 36] width 103 height 14
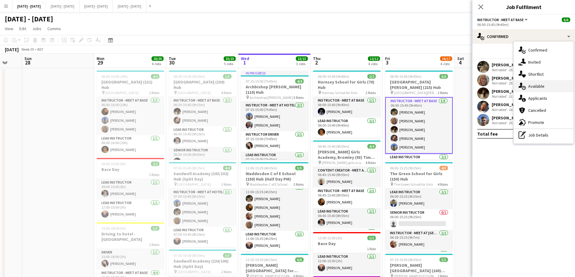
click at [463, 85] on div "single-neutral-actions-upload Available" at bounding box center [544, 86] width 60 height 12
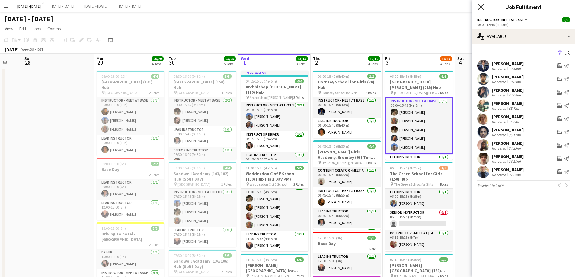
click at [463, 7] on icon "Close pop-in" at bounding box center [481, 7] width 6 height 6
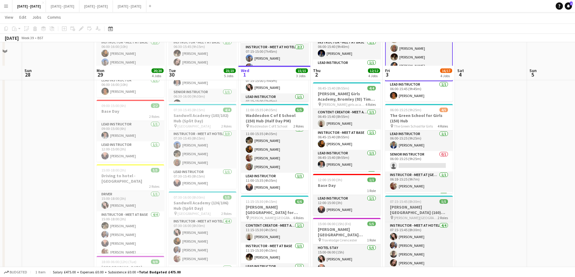
scroll to position [30, 0]
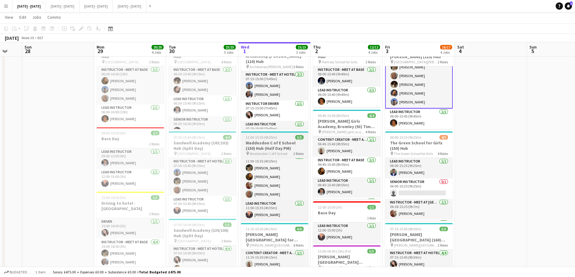
click at [281, 149] on h3 "Waddesdon C of E School (150) Hub (Half Day PM)" at bounding box center [275, 145] width 68 height 11
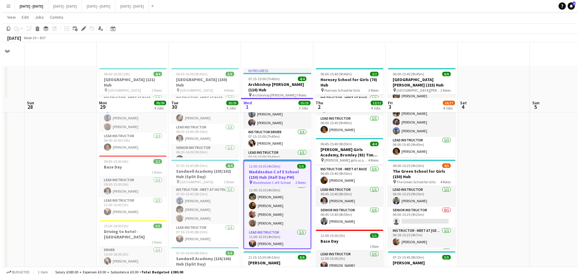
scroll to position [0, 0]
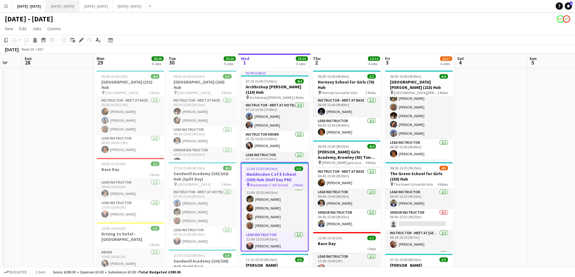
click at [71, 7] on button "[DATE] - [DATE] Close" at bounding box center [63, 6] width 34 height 12
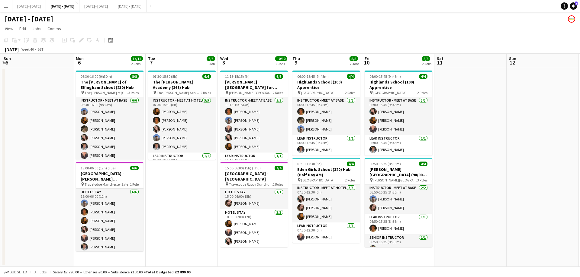
scroll to position [0, 216]
drag, startPoint x: 57, startPoint y: 168, endPoint x: 34, endPoint y: 166, distance: 22.4
click at [34, 166] on app-calendar-viewport "Thu 2 Fri 3 Sat 4 Sun 5 Mon 6 14/14 2 Jobs Tue 7 6/6 1 Job Wed 8 10/10 2 Jobs T…" at bounding box center [290, 160] width 580 height 213
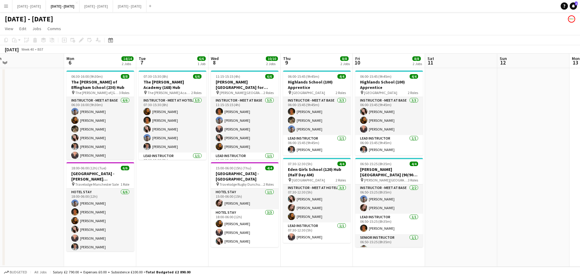
scroll to position [0, 226]
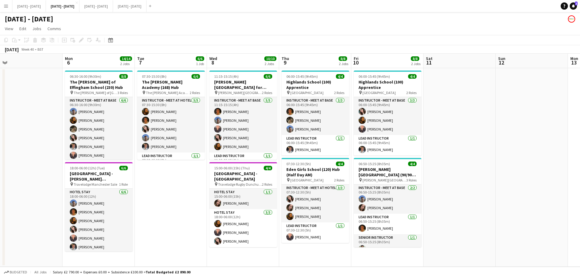
drag, startPoint x: 193, startPoint y: 237, endPoint x: 183, endPoint y: 239, distance: 11.1
click at [183, 212] on app-calendar-viewport "Thu 2 Fri 3 Sat 4 Sun 5 Mon 6 14/14 2 Jobs Tue 7 6/6 1 Job Wed 8 10/10 2 Jobs T…" at bounding box center [290, 160] width 580 height 213
click at [26, 3] on button "[DATE] - [DATE] Close" at bounding box center [29, 6] width 34 height 12
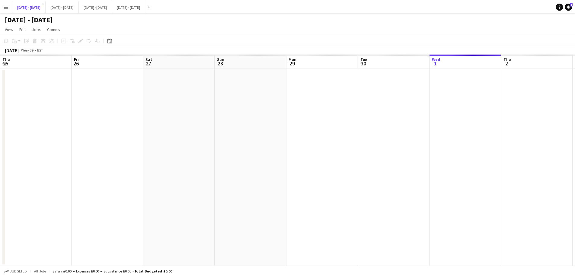
scroll to position [0, 194]
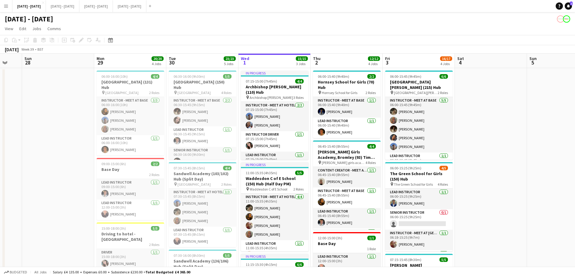
click at [182, 58] on app-board-header-date "Tue 30 23/23 5 Jobs" at bounding box center [202, 61] width 72 height 14
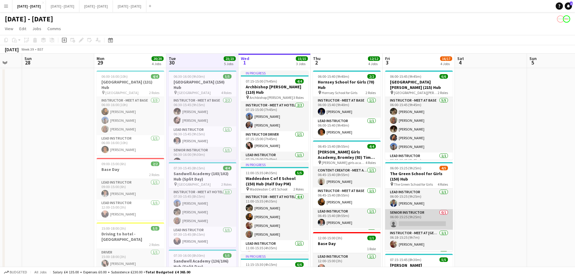
scroll to position [28, 0]
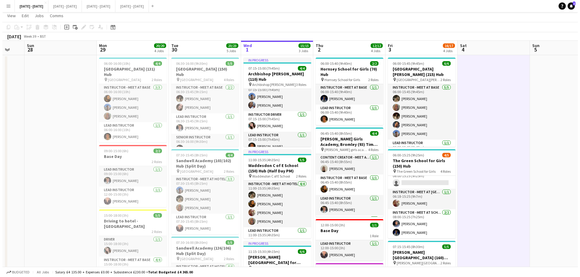
scroll to position [0, 0]
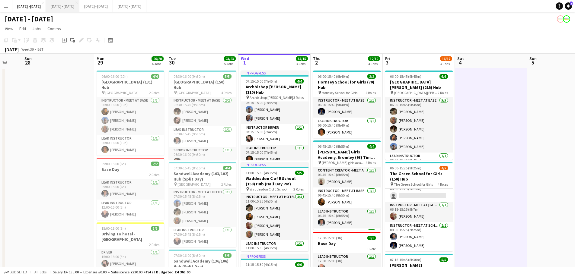
click at [78, 10] on button "[DATE] - [DATE] Close" at bounding box center [63, 6] width 34 height 12
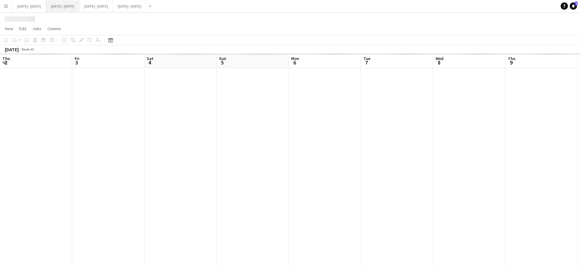
scroll to position [0, 226]
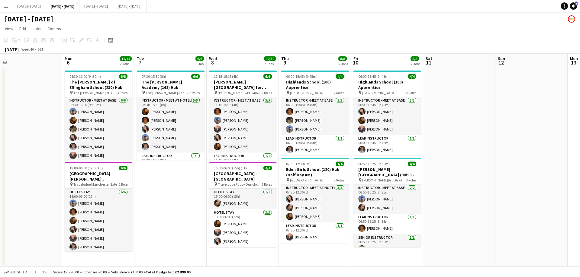
drag, startPoint x: 237, startPoint y: 50, endPoint x: 290, endPoint y: 43, distance: 52.9
click at [290, 43] on div "Copy Paste Paste Ctrl+V Paste with crew Ctrl+Shift+V Paste linked Job [GEOGRAPH…" at bounding box center [290, 44] width 580 height 19
click at [113, 4] on button "[DATE] - [DATE] Close" at bounding box center [96, 6] width 34 height 12
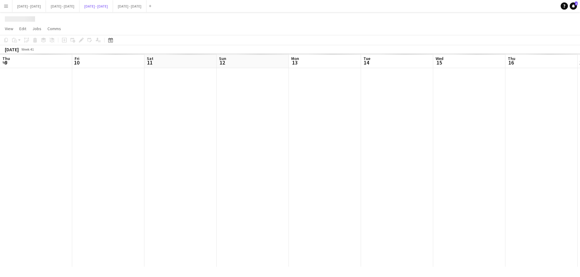
scroll to position [0, 228]
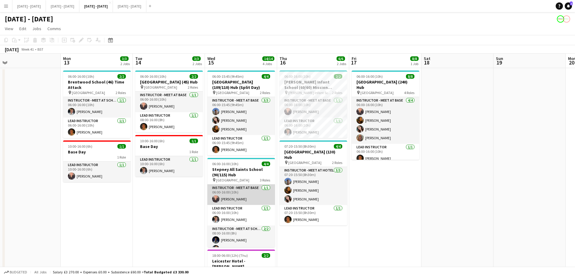
click at [249, 202] on app-card-role "Instructor - Meet at Base [DATE] 06:00-16:00 (10h) [PERSON_NAME]" at bounding box center [241, 195] width 68 height 21
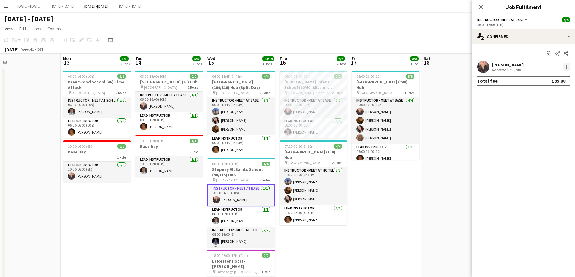
click at [463, 68] on div at bounding box center [566, 68] width 1 height 1
click at [463, 79] on span "Edit fee" at bounding box center [546, 77] width 37 height 5
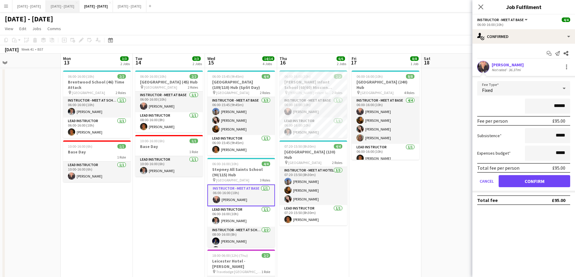
click at [75, 8] on button "[DATE] - [DATE] Close" at bounding box center [63, 6] width 34 height 12
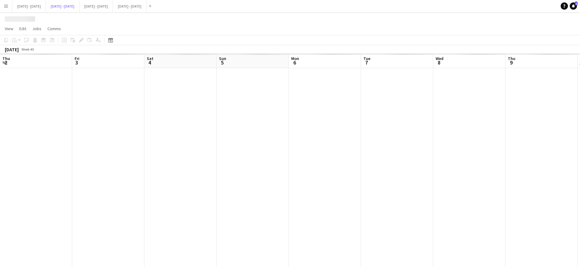
scroll to position [0, 226]
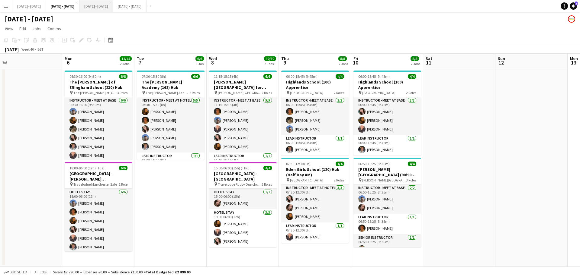
click at [110, 10] on button "[DATE] - [DATE] Close" at bounding box center [96, 6] width 34 height 12
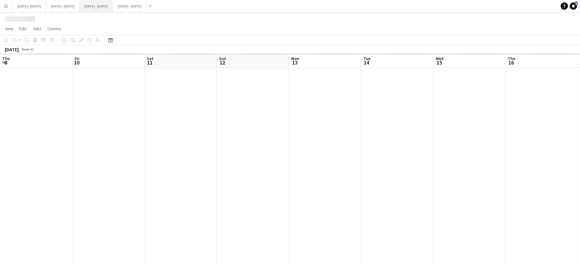
scroll to position [0, 228]
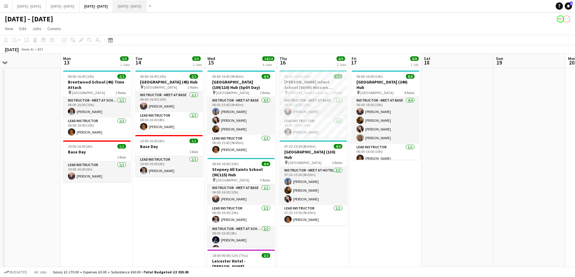
click at [146, 8] on button "[DATE] - [DATE] Close" at bounding box center [130, 6] width 34 height 12
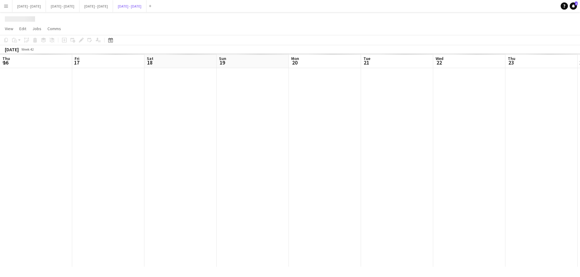
scroll to position [0, 183]
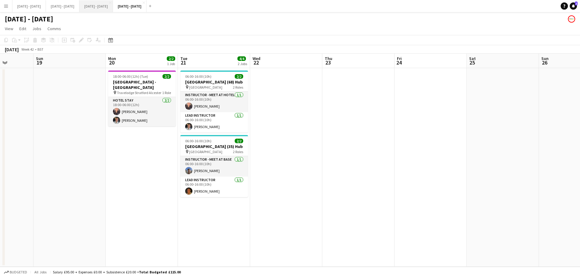
click at [106, 3] on button "[DATE] - [DATE] Close" at bounding box center [96, 6] width 34 height 12
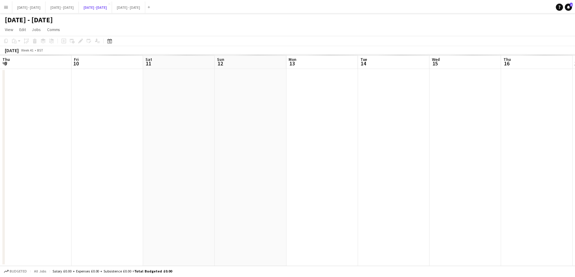
scroll to position [0, 228]
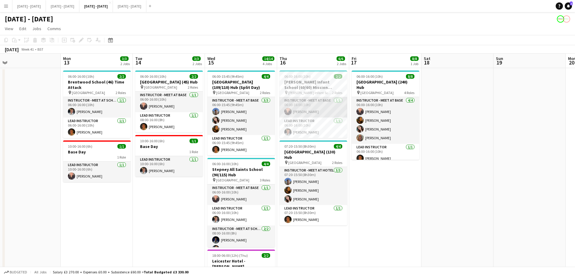
click at [323, 110] on app-card-role "Instructor - Meet at Base [DATE] 06:00-16:00 (10h) [PERSON_NAME]" at bounding box center [313, 107] width 68 height 21
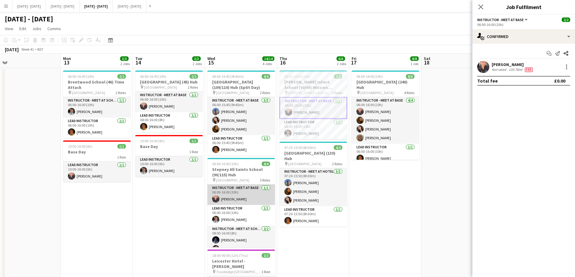
click at [238, 200] on app-card-role "Instructor - Meet at Base [DATE] 06:00-16:00 (10h) [PERSON_NAME]" at bounding box center [241, 195] width 68 height 21
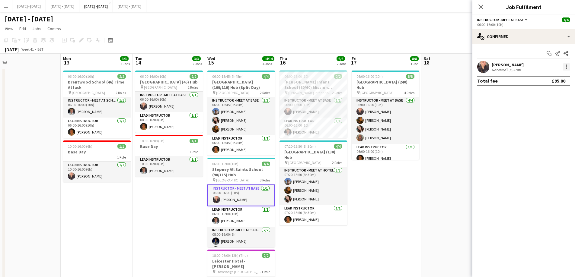
click at [463, 67] on div at bounding box center [566, 66] width 1 height 1
click at [463, 79] on span "Edit fee" at bounding box center [546, 77] width 37 height 5
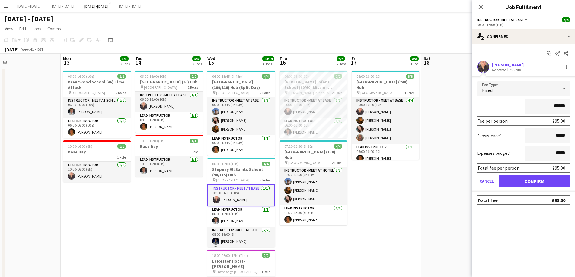
click at [463, 85] on div "Fixed" at bounding box center [517, 88] width 81 height 14
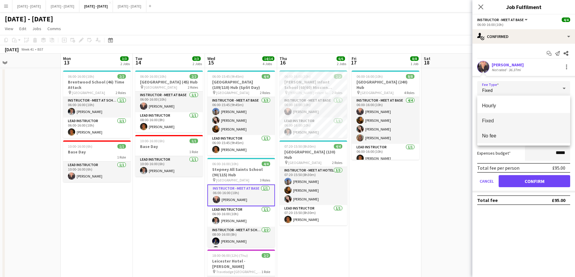
click at [463, 131] on mat-option "No fee" at bounding box center [523, 135] width 93 height 15
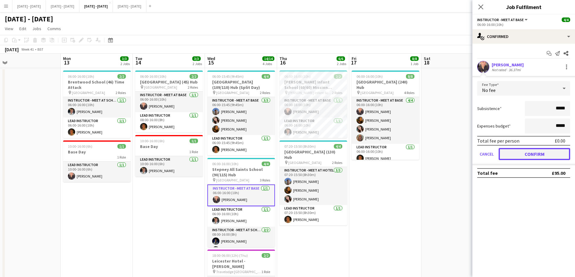
click at [463, 158] on button "Confirm" at bounding box center [535, 154] width 72 height 12
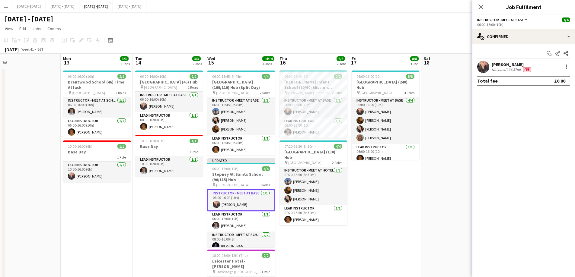
click at [463, 8] on icon at bounding box center [480, 7] width 5 height 5
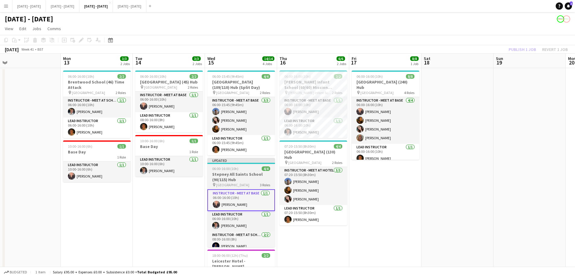
click at [240, 180] on h3 "Stepney All Saints School (90/115) Hub" at bounding box center [241, 177] width 68 height 11
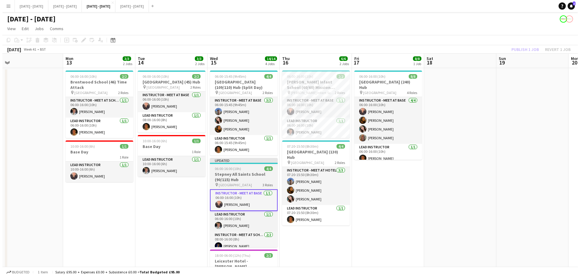
scroll to position [0, 228]
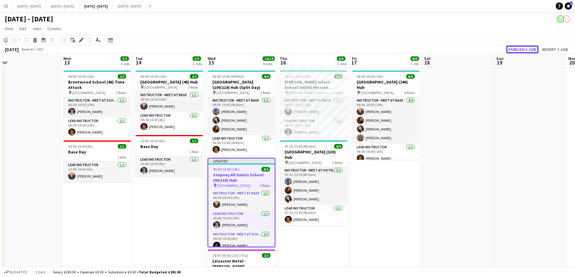
click at [463, 47] on button "Publish 1 job" at bounding box center [522, 50] width 32 height 8
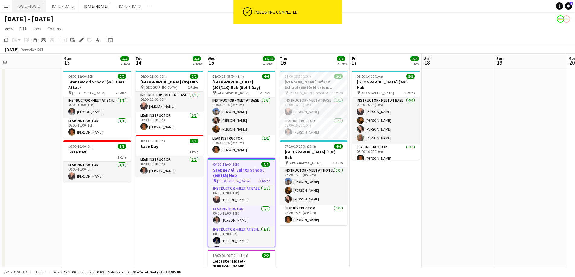
click at [24, 10] on button "[DATE] - [DATE] Close" at bounding box center [29, 6] width 34 height 12
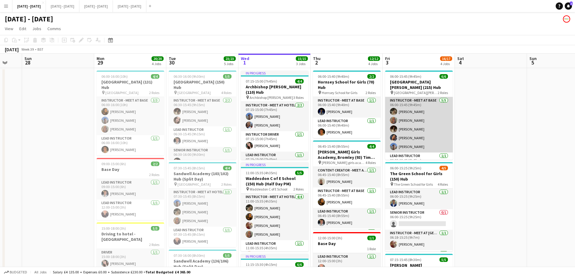
click at [423, 121] on app-card-role "Instructor - Meet at Base [DATE] 06:00-15:45 (9h45m) [PERSON_NAME] [PERSON_NAME…" at bounding box center [419, 125] width 68 height 56
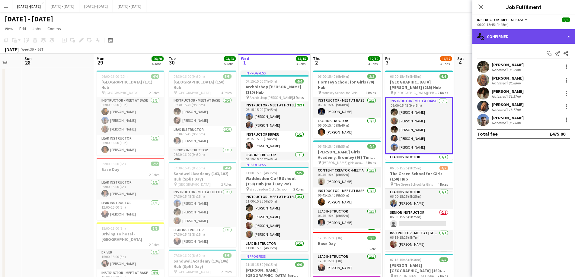
click at [463, 40] on div "single-neutral-actions-check-2 Confirmed" at bounding box center [523, 36] width 103 height 14
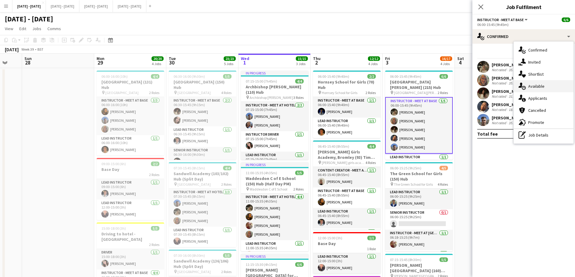
click at [463, 82] on div "single-neutral-actions-upload Available" at bounding box center [544, 86] width 60 height 12
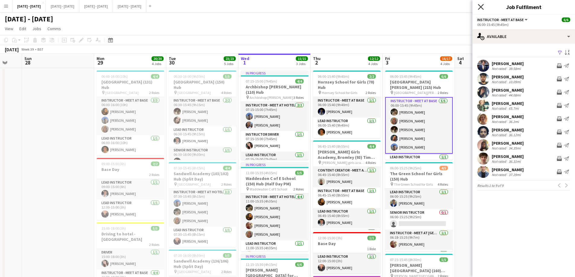
click at [463, 7] on icon at bounding box center [481, 7] width 6 height 6
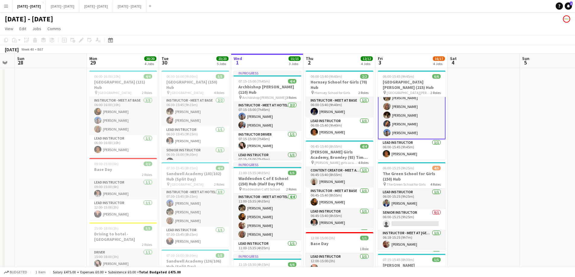
scroll to position [0, 196]
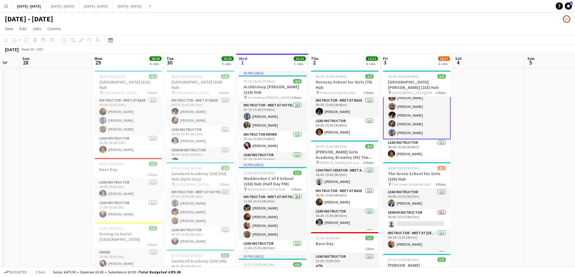
drag, startPoint x: 506, startPoint y: 195, endPoint x: 504, endPoint y: 214, distance: 19.1
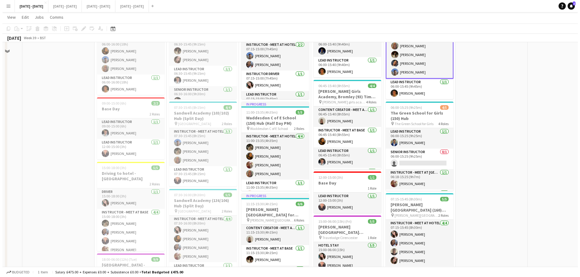
scroll to position [0, 0]
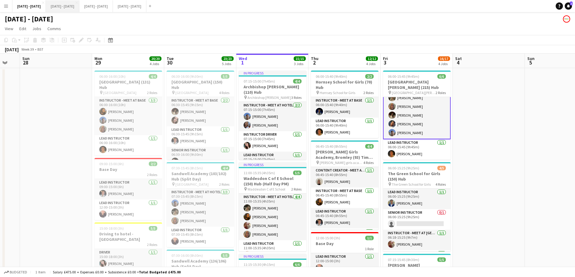
click at [72, 12] on button "[DATE] - [DATE] Close" at bounding box center [63, 6] width 34 height 12
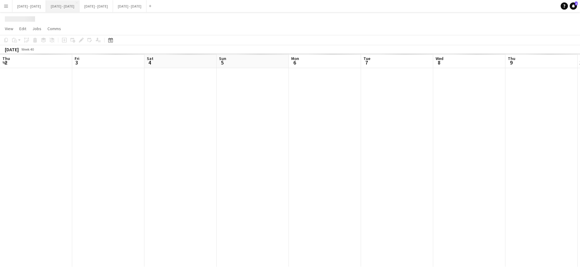
scroll to position [0, 226]
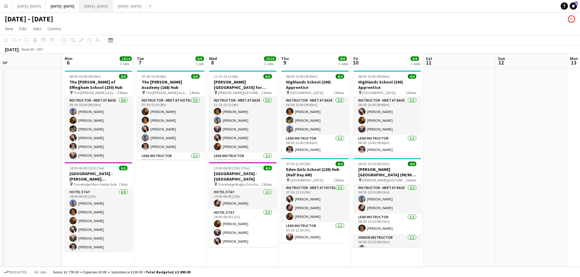
click at [113, 7] on button "[DATE] - [DATE] Close" at bounding box center [96, 6] width 34 height 12
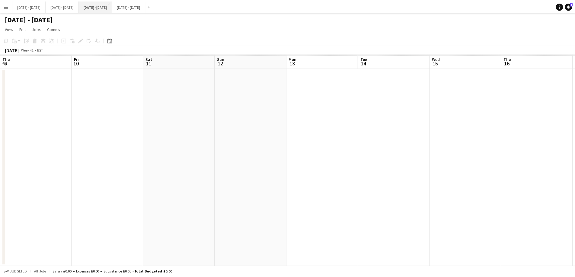
scroll to position [0, 228]
